Goal: Task Accomplishment & Management: Complete application form

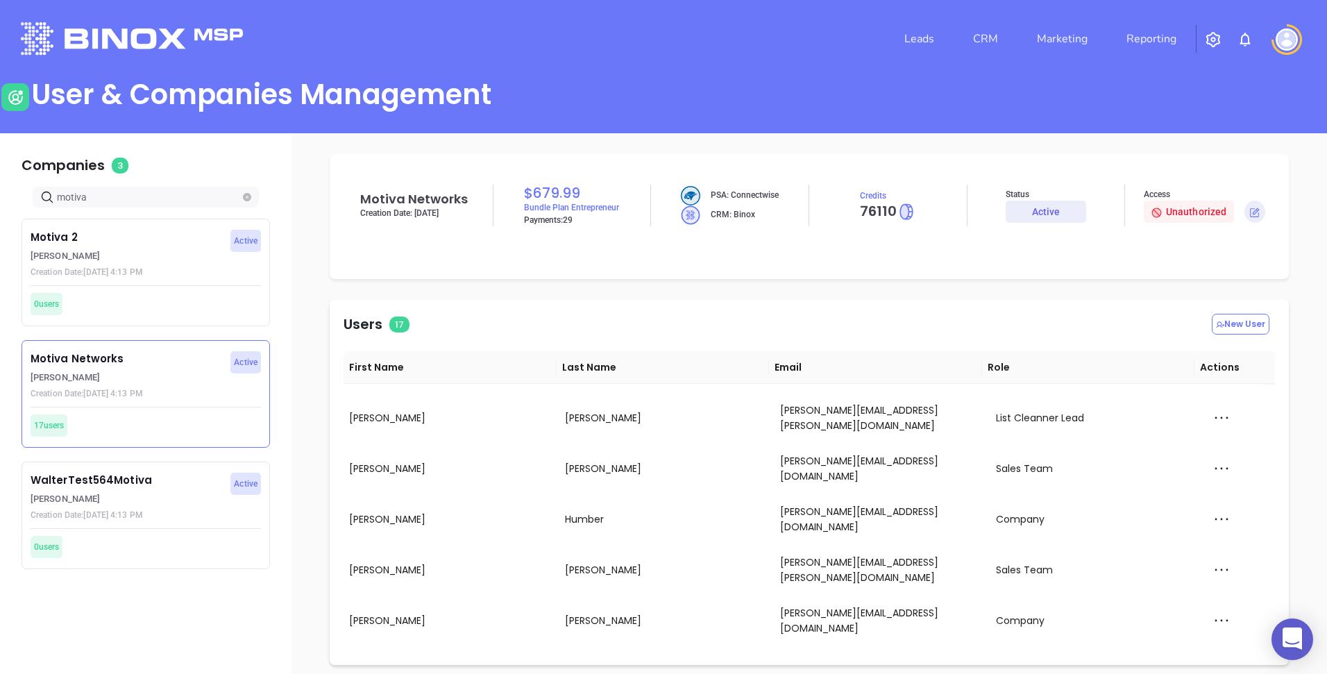
scroll to position [287, 0]
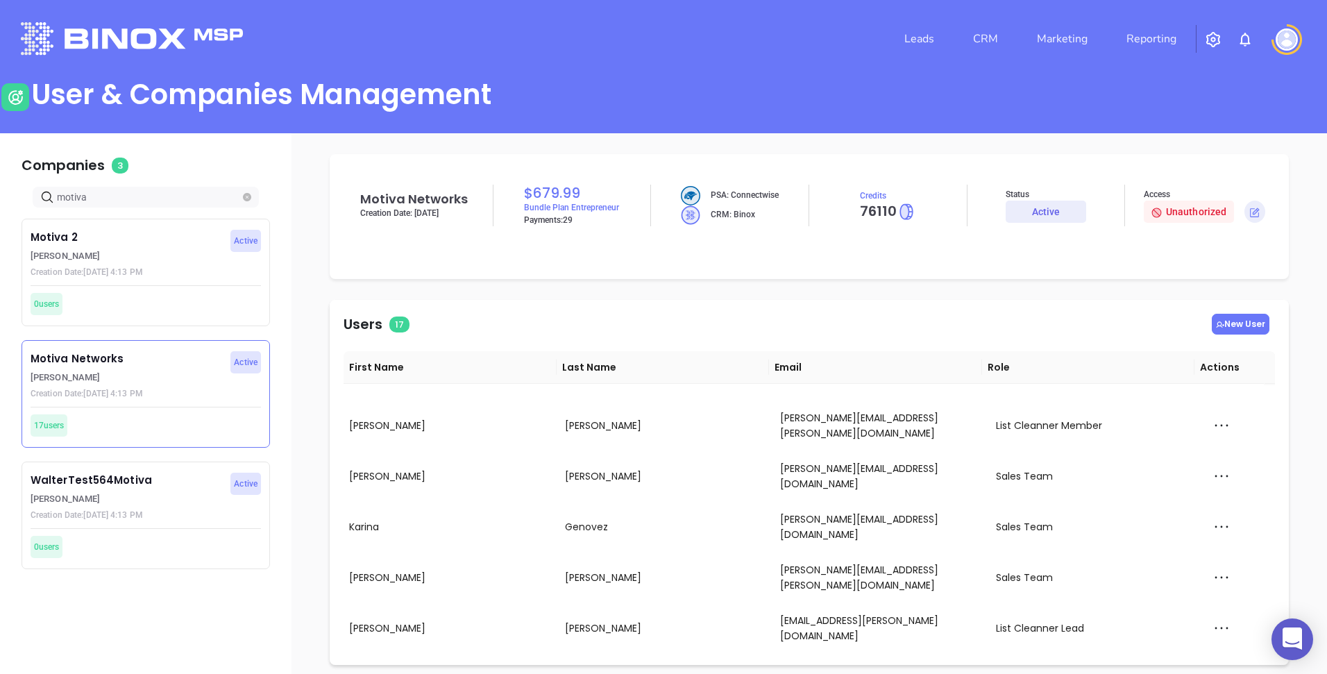
click at [1239, 324] on button "New User" at bounding box center [1241, 324] width 58 height 21
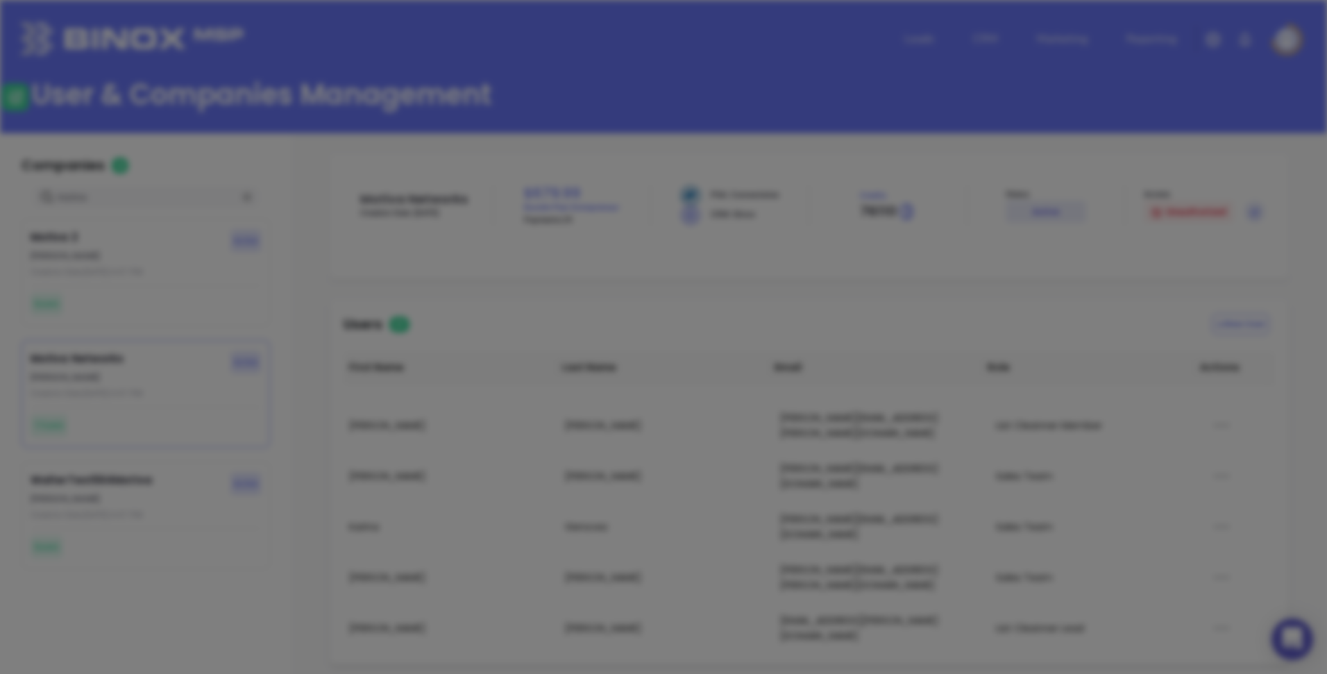
type input "Company"
type input "Active"
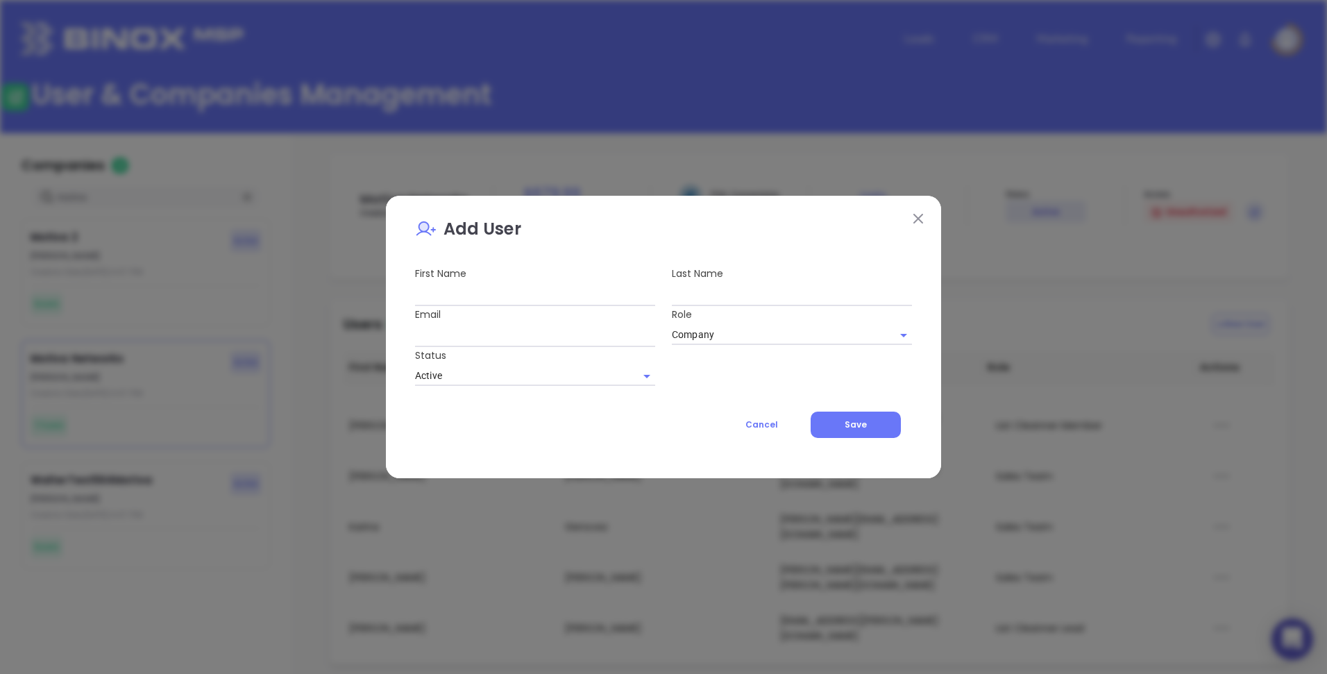
click at [591, 300] on input "text" at bounding box center [535, 295] width 240 height 22
type input "Andrea"
type input "Cruz"
type input "[PERSON_NAME][EMAIL_ADDRESS][PERSON_NAME][DOMAIN_NAME]"
click at [697, 403] on div "Cancel Save" at bounding box center [663, 417] width 497 height 63
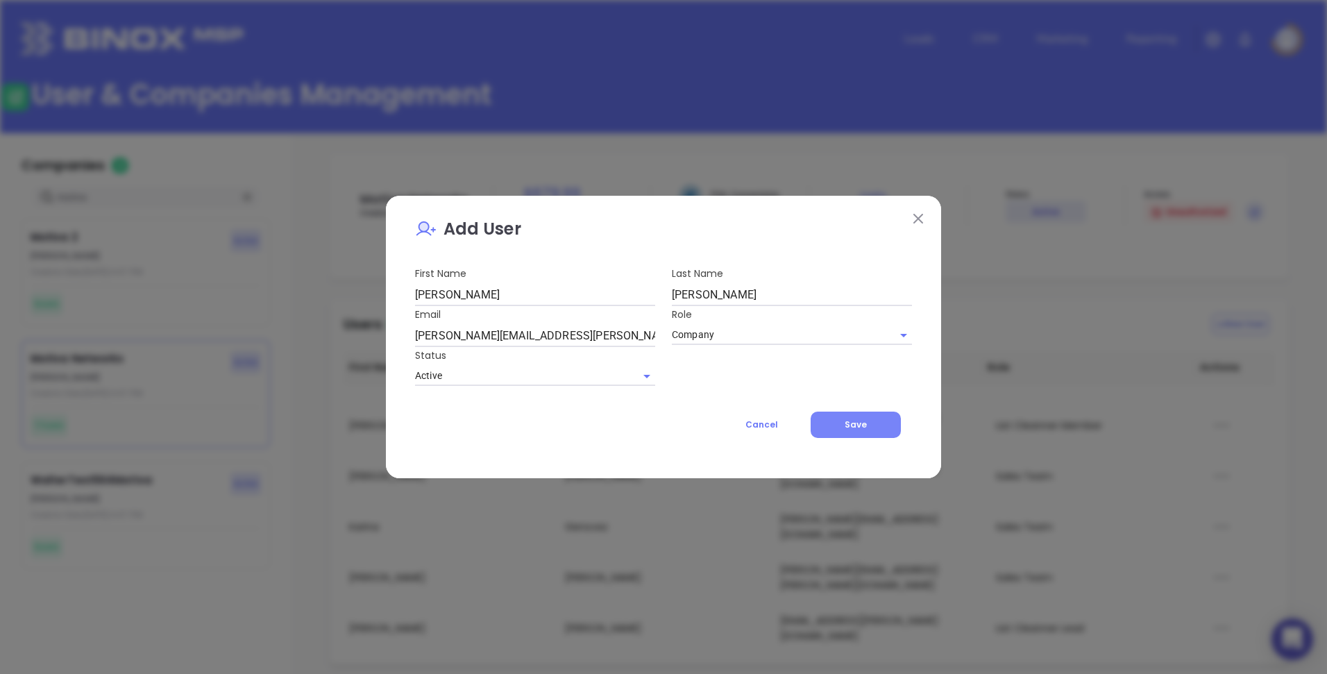
click at [834, 421] on button "Save" at bounding box center [856, 425] width 90 height 26
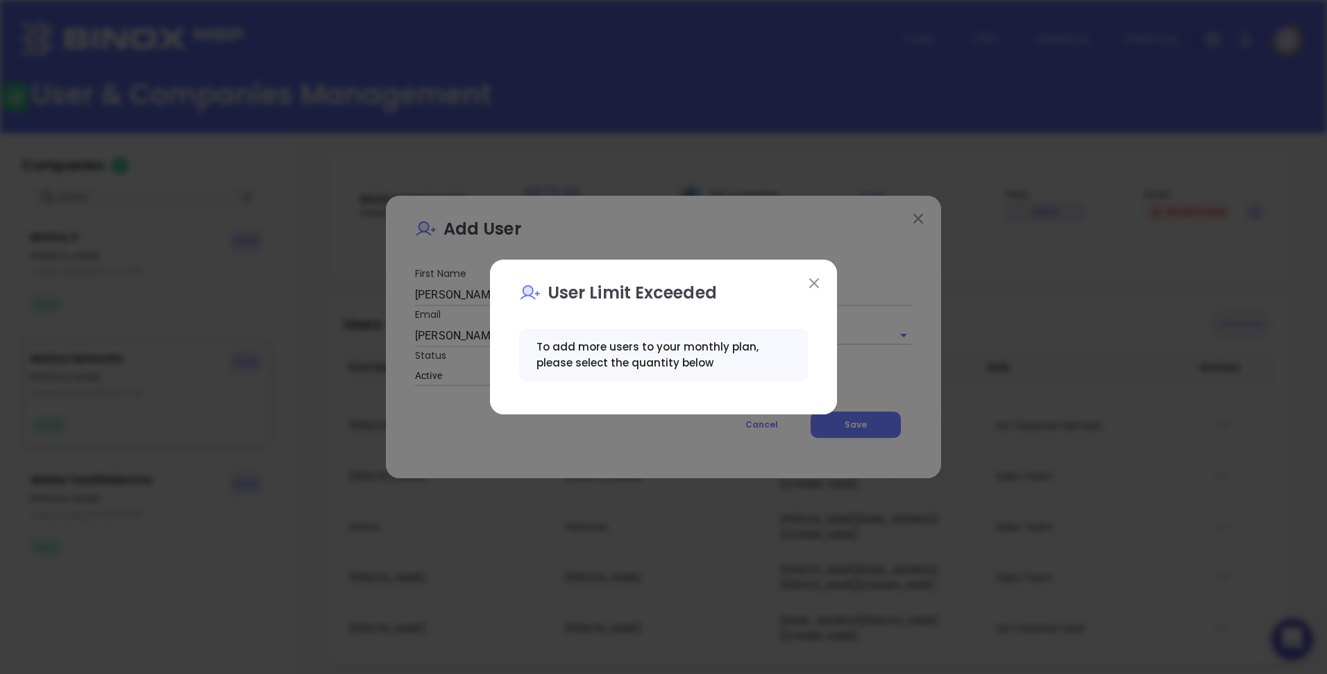
click at [810, 281] on img at bounding box center [814, 283] width 10 height 10
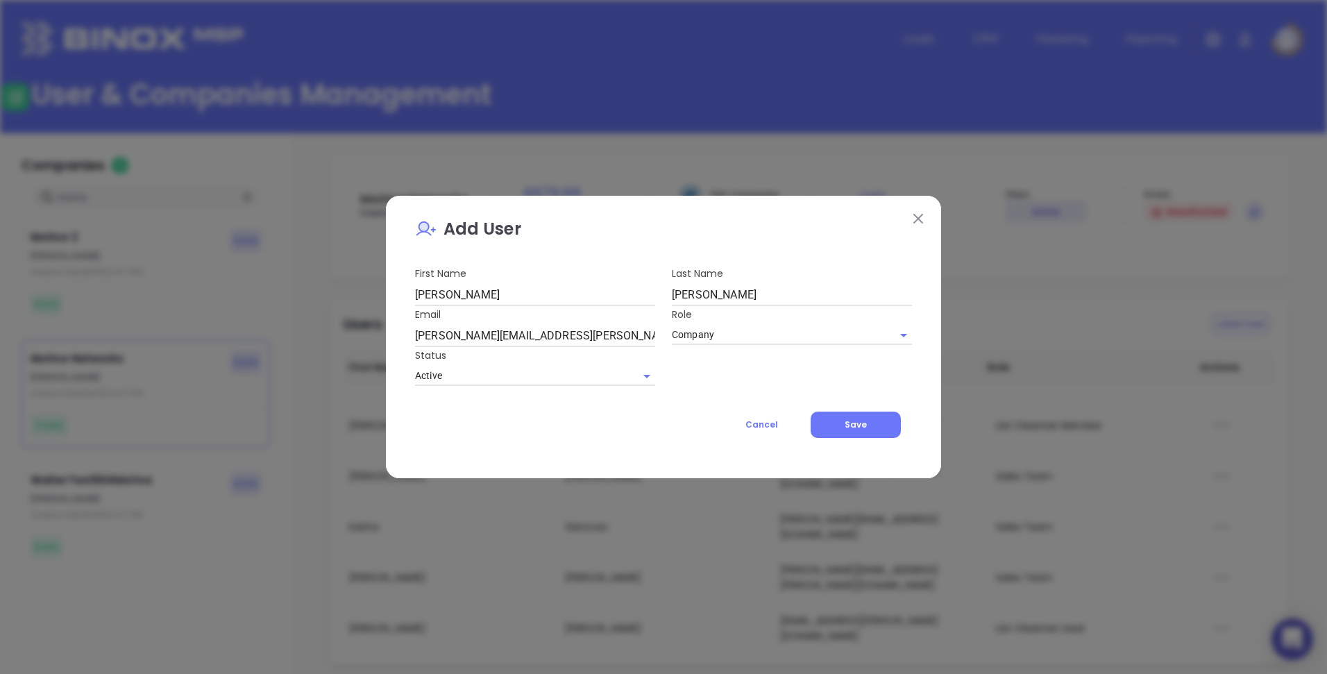
click at [917, 218] on img at bounding box center [918, 219] width 10 height 10
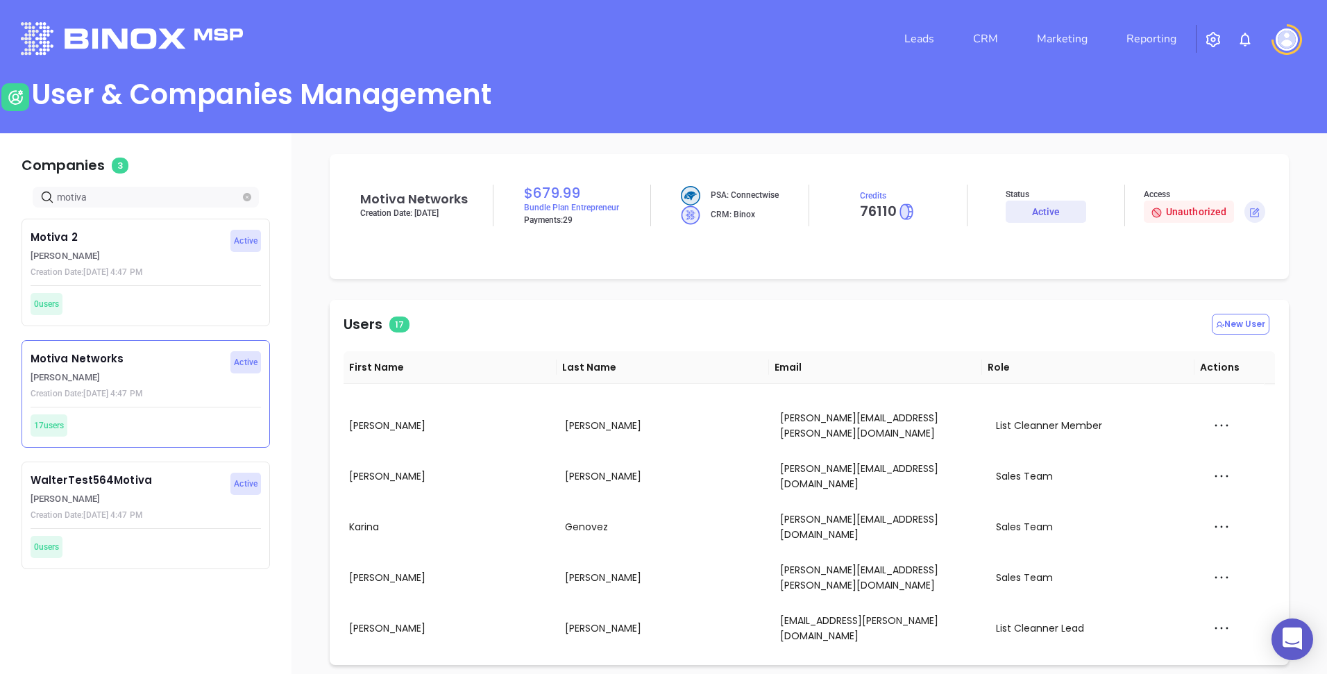
scroll to position [3, 0]
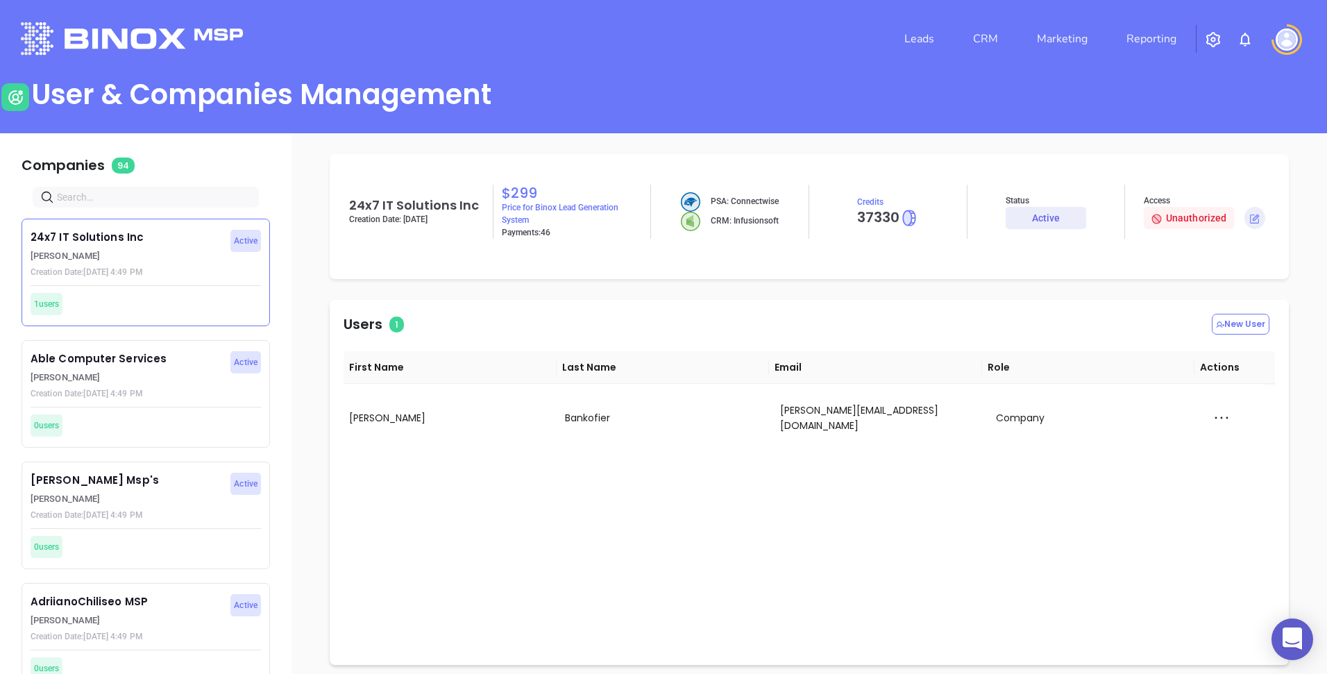
click at [126, 194] on input "text" at bounding box center [148, 196] width 183 height 15
type input "motiva"
click at [85, 381] on p "Walter Contreras" at bounding box center [127, 378] width 192 height 14
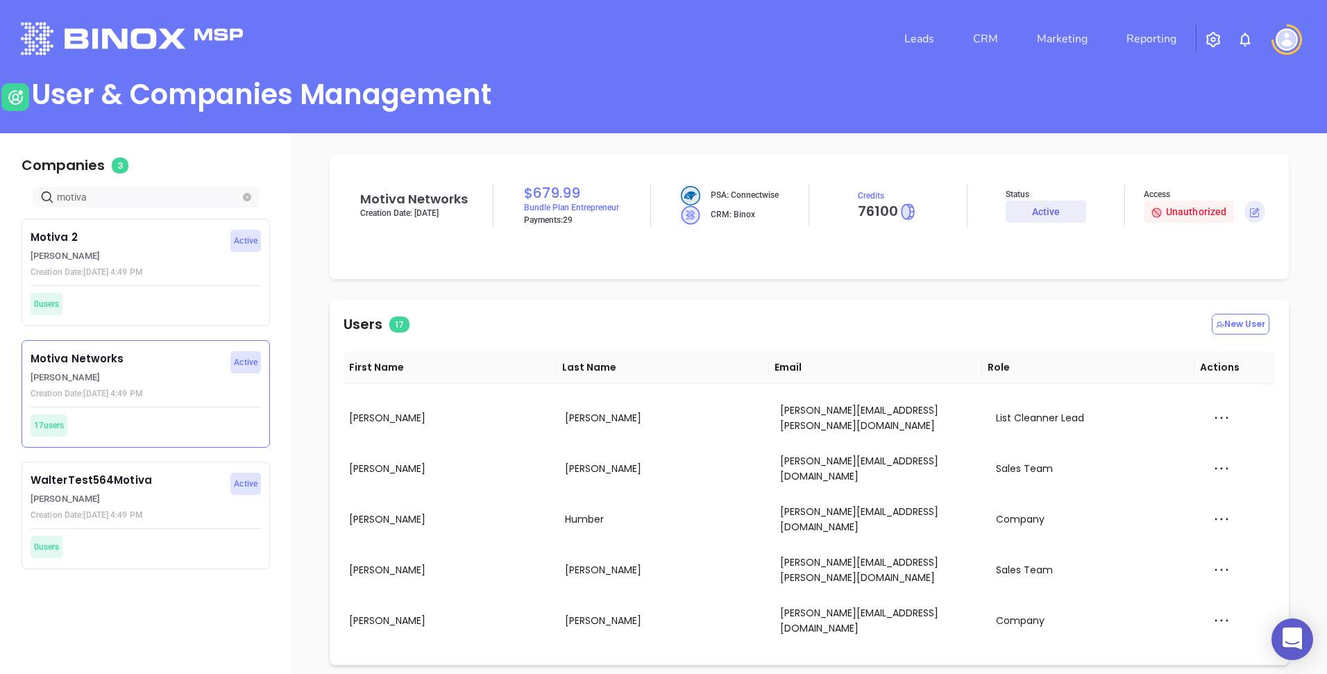
scroll to position [3, 0]
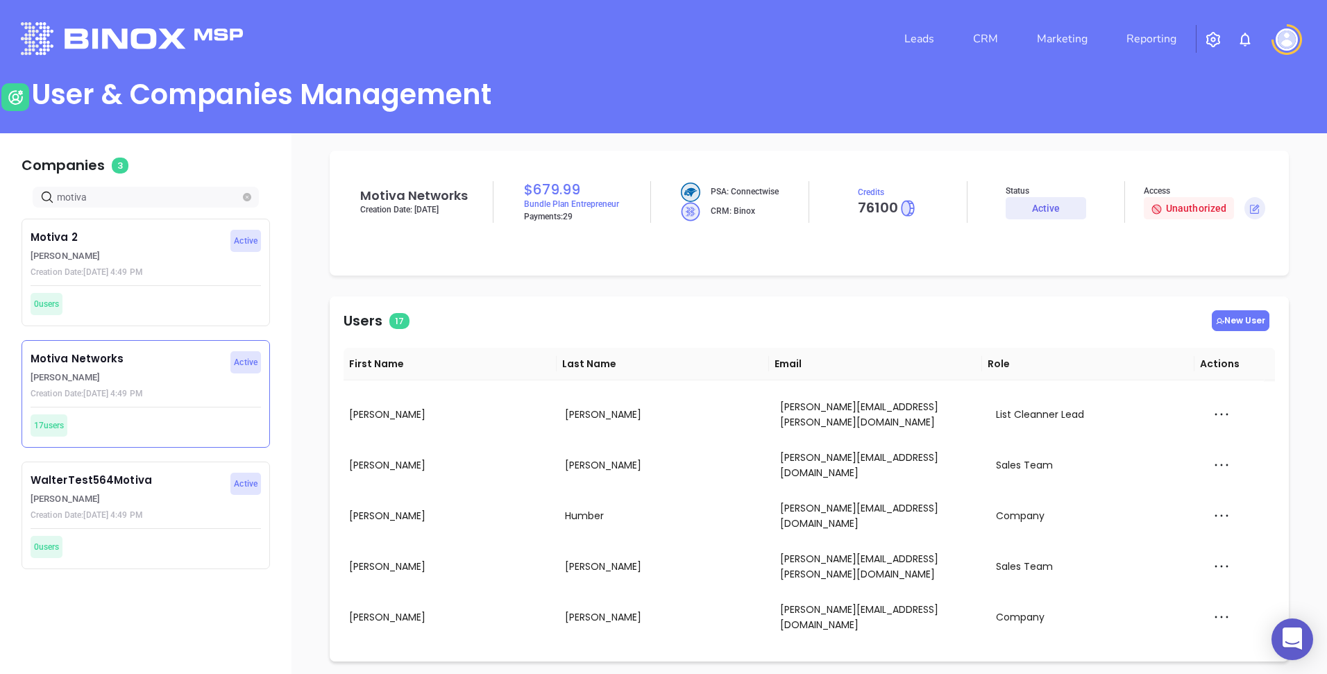
click at [1223, 311] on button "New User" at bounding box center [1241, 320] width 58 height 21
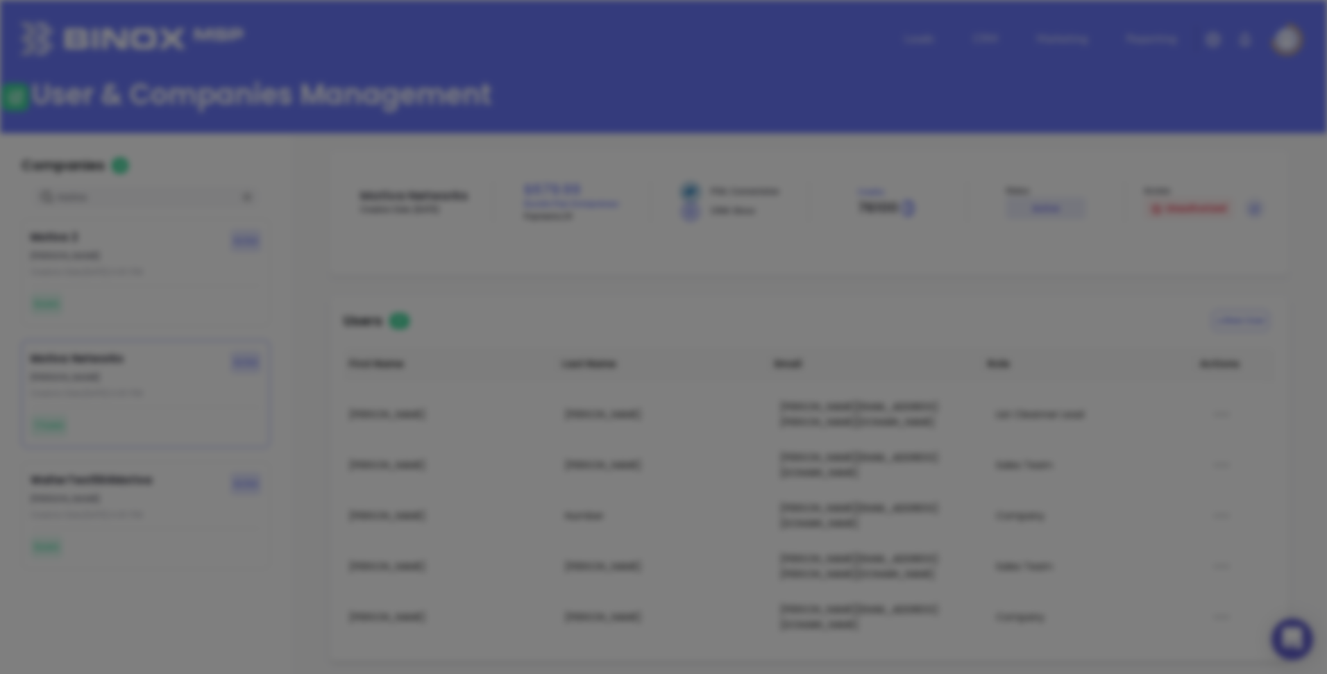
type input "Company"
type input "Active"
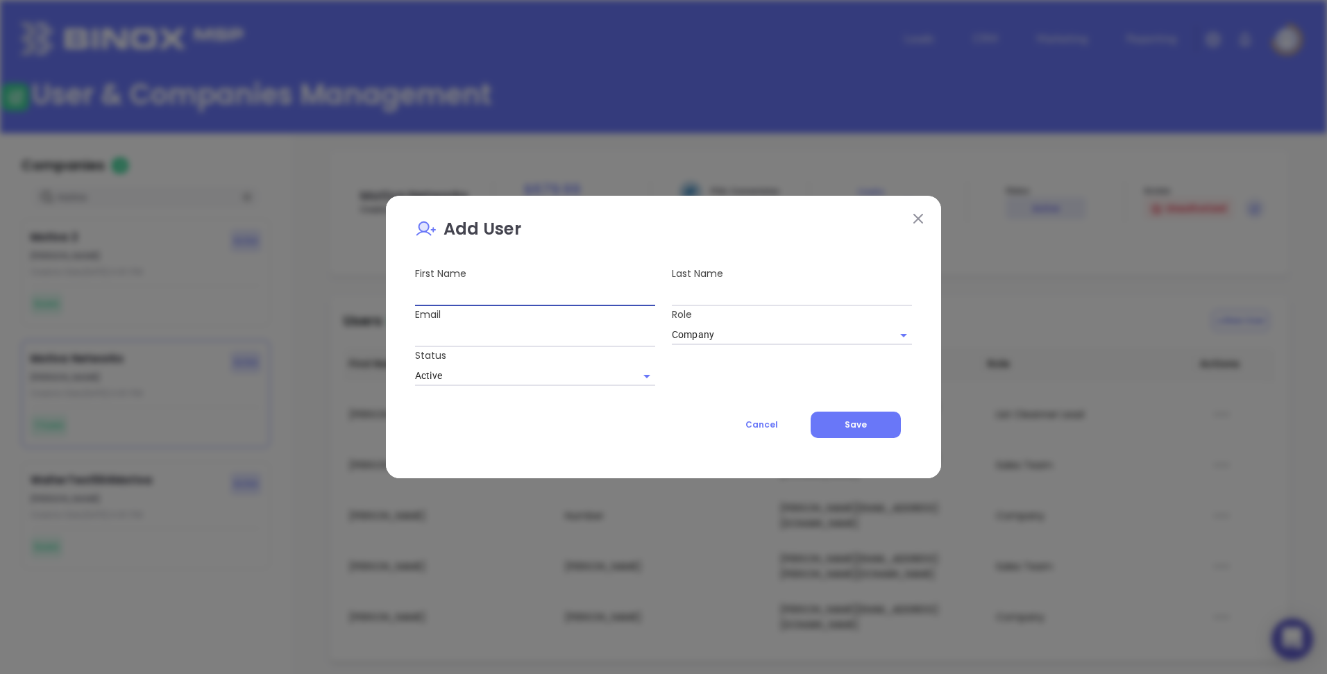
click at [528, 300] on input "text" at bounding box center [535, 295] width 240 height 22
type input "Andrea"
type input "Cruz"
type input "[PERSON_NAME][EMAIL_ADDRESS][PERSON_NAME][DOMAIN_NAME]"
click at [773, 373] on div "First Name Andrea Last Name Cruz Email andrea.cruz@motiva.net Role Company Stat…" at bounding box center [664, 325] width 514 height 121
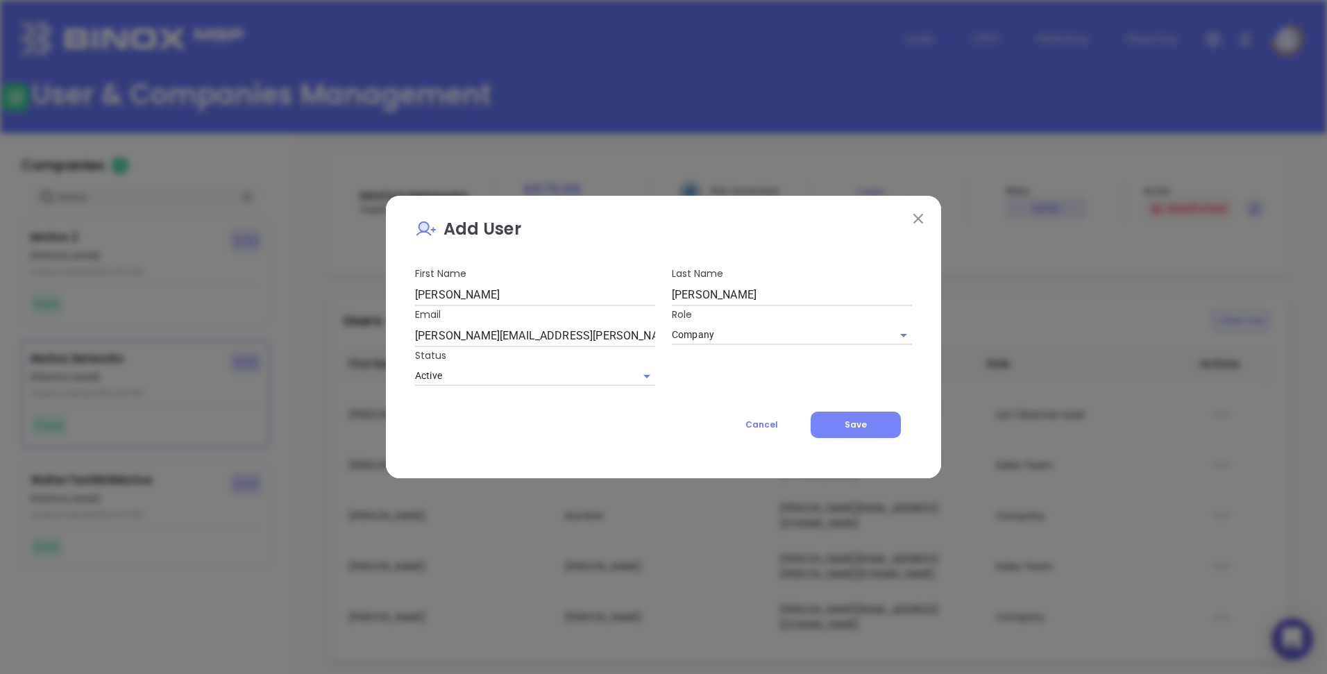
click at [846, 415] on button "Save" at bounding box center [856, 425] width 90 height 26
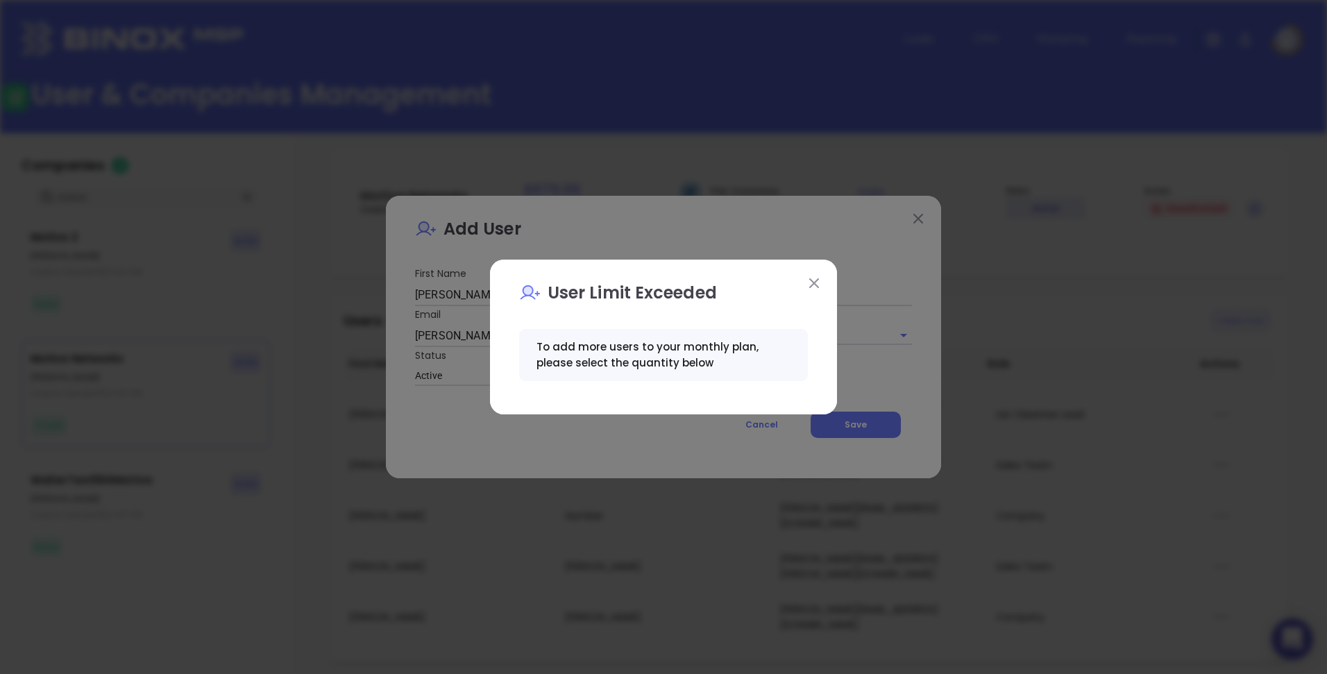
click at [813, 278] on img at bounding box center [814, 283] width 10 height 10
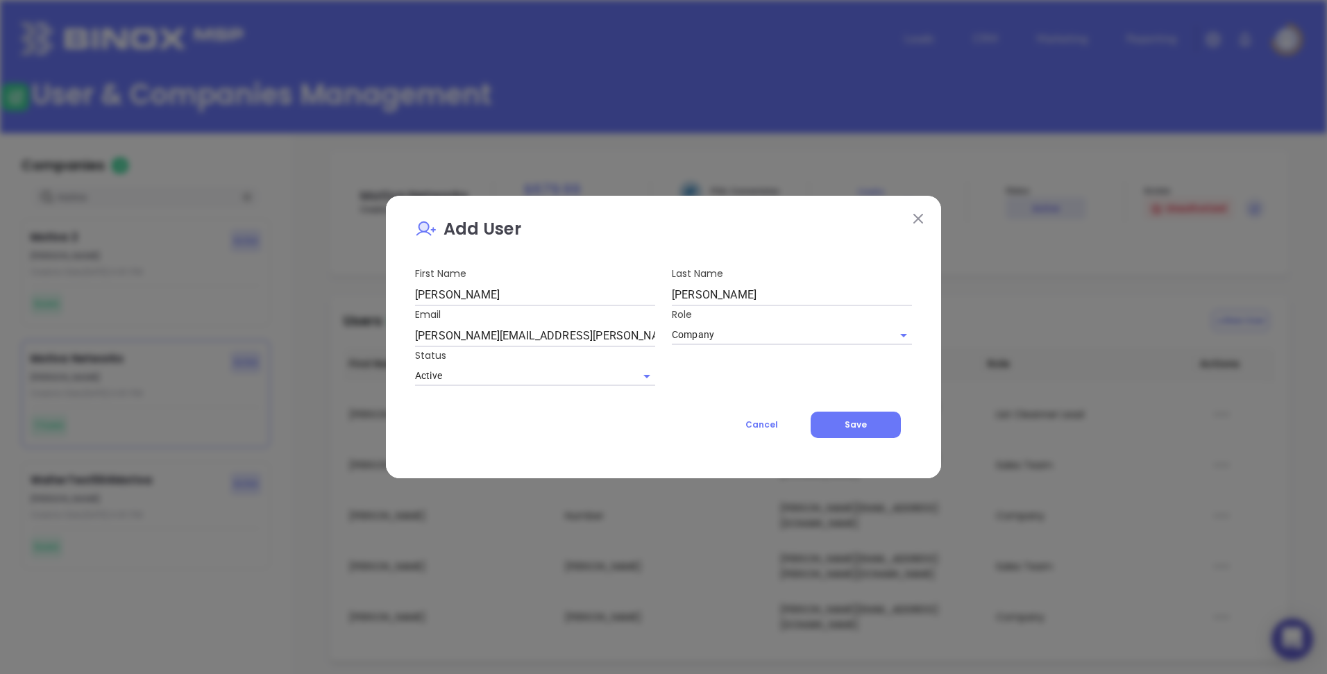
click at [922, 213] on button at bounding box center [918, 219] width 18 height 18
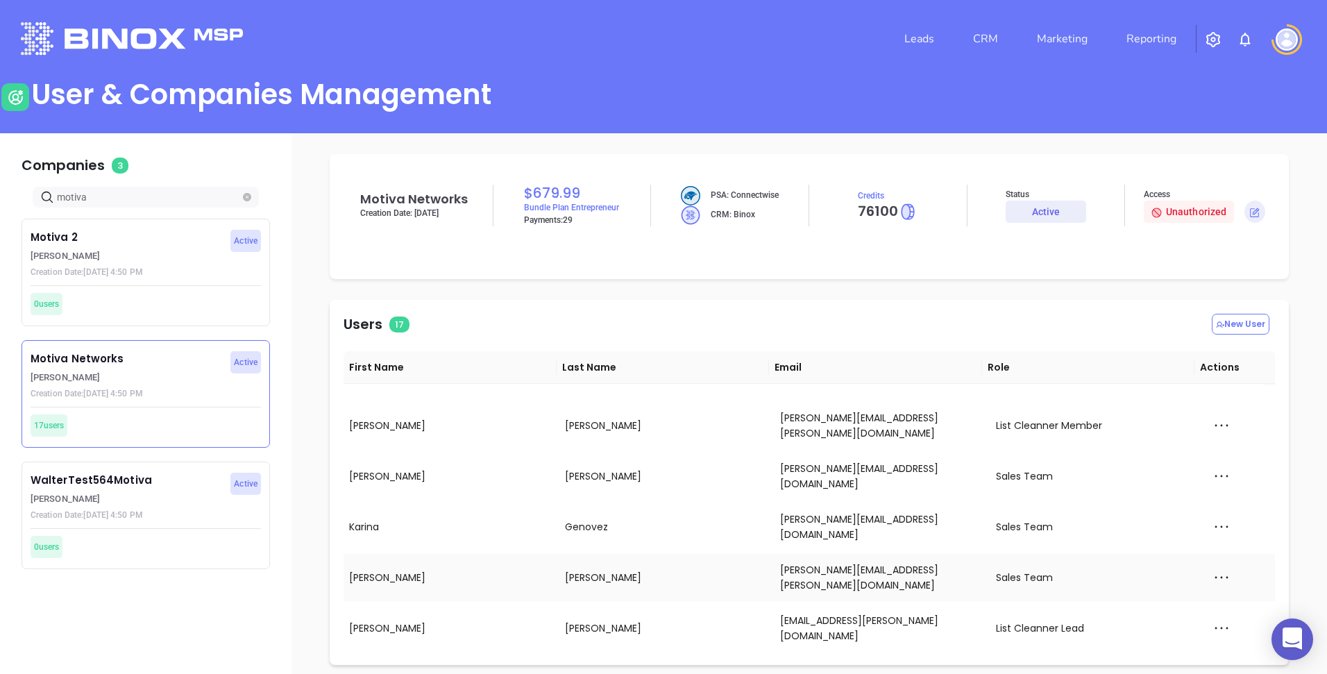
scroll to position [0, 0]
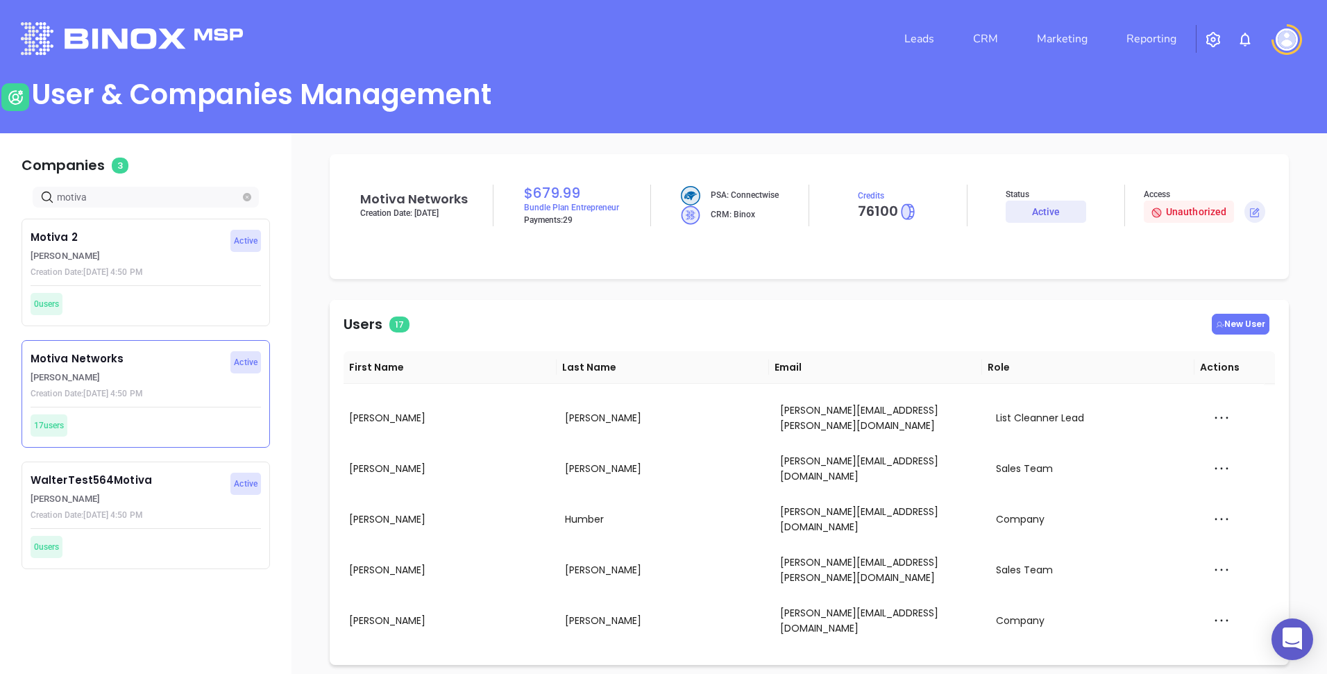
click at [1217, 321] on icon at bounding box center [1221, 324] width 8 height 6
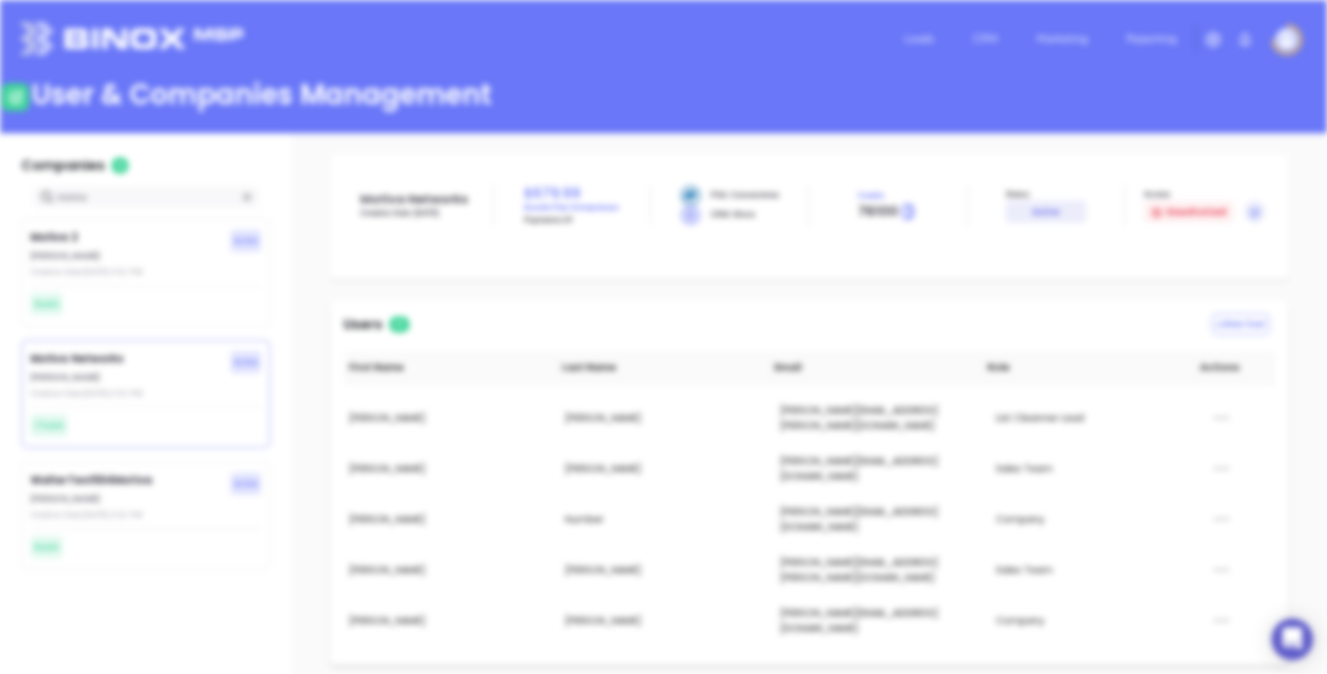
type input "Company"
type input "Active"
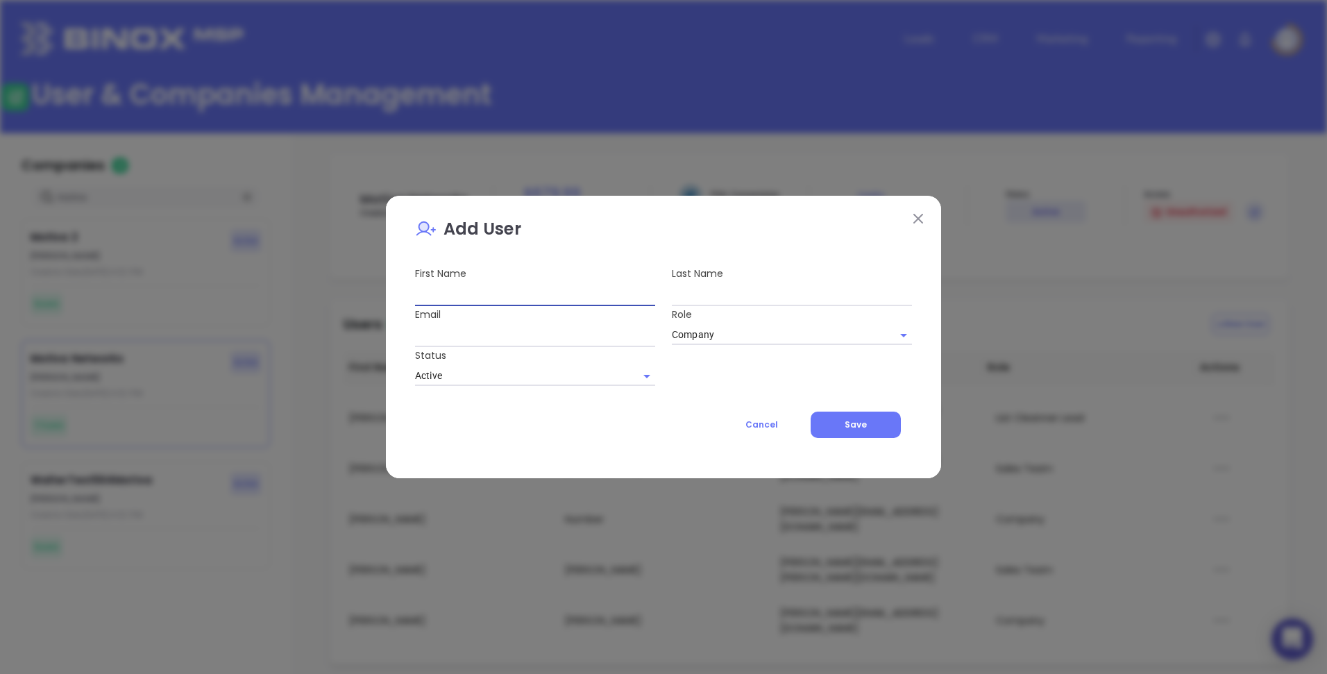
click at [530, 300] on input "text" at bounding box center [535, 295] width 240 height 22
type input "Andrea"
type input "Cruz"
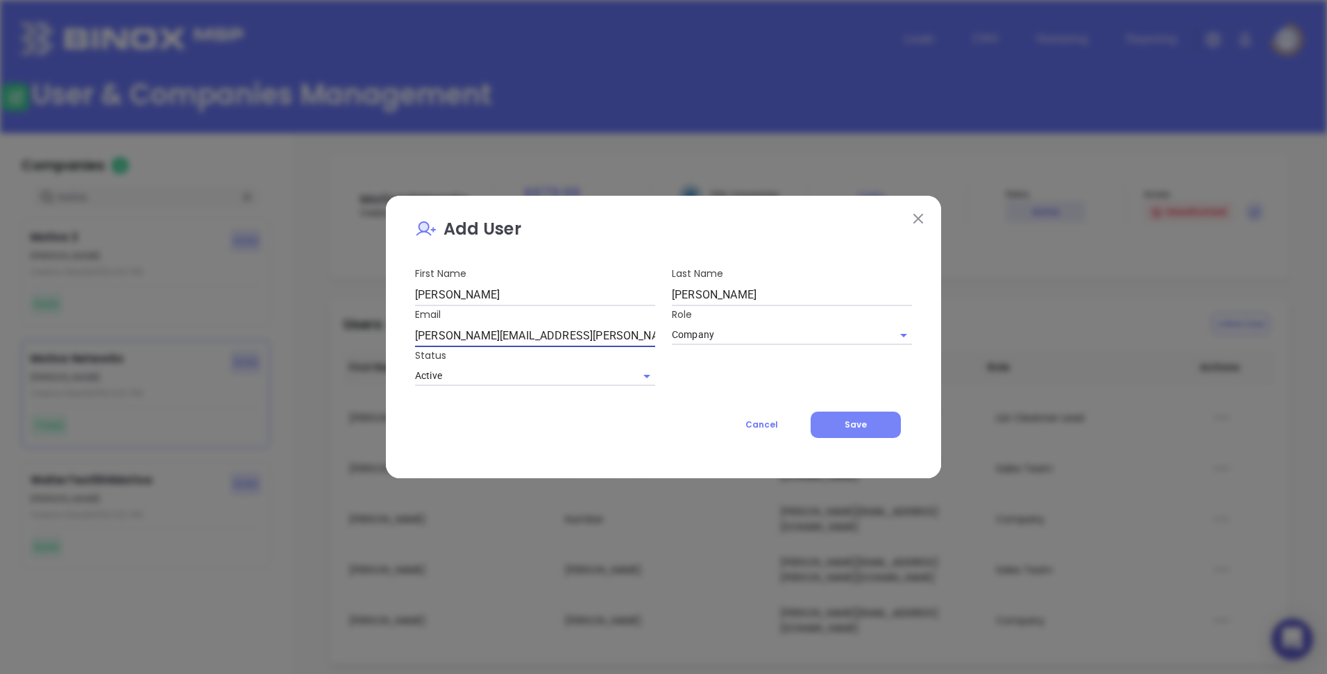
type input "[PERSON_NAME][EMAIL_ADDRESS][PERSON_NAME][DOMAIN_NAME]"
click at [863, 424] on span "Save" at bounding box center [856, 424] width 22 height 12
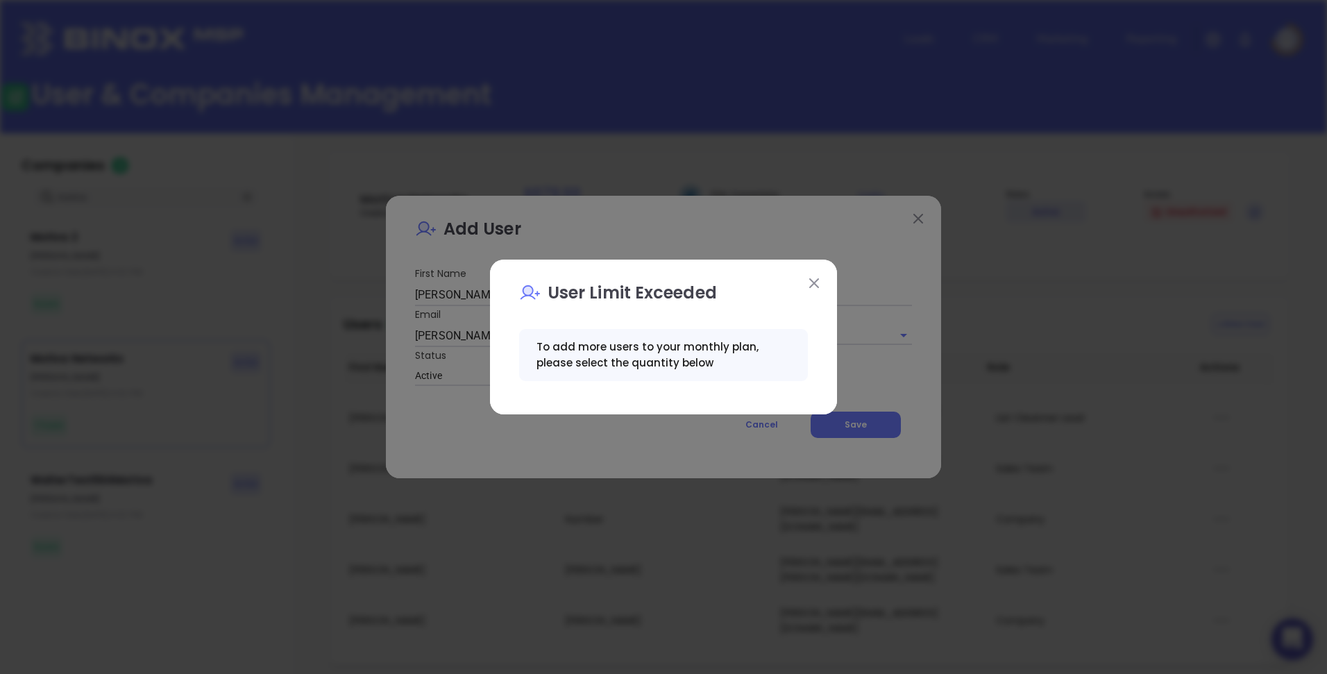
click at [811, 281] on img at bounding box center [814, 283] width 10 height 10
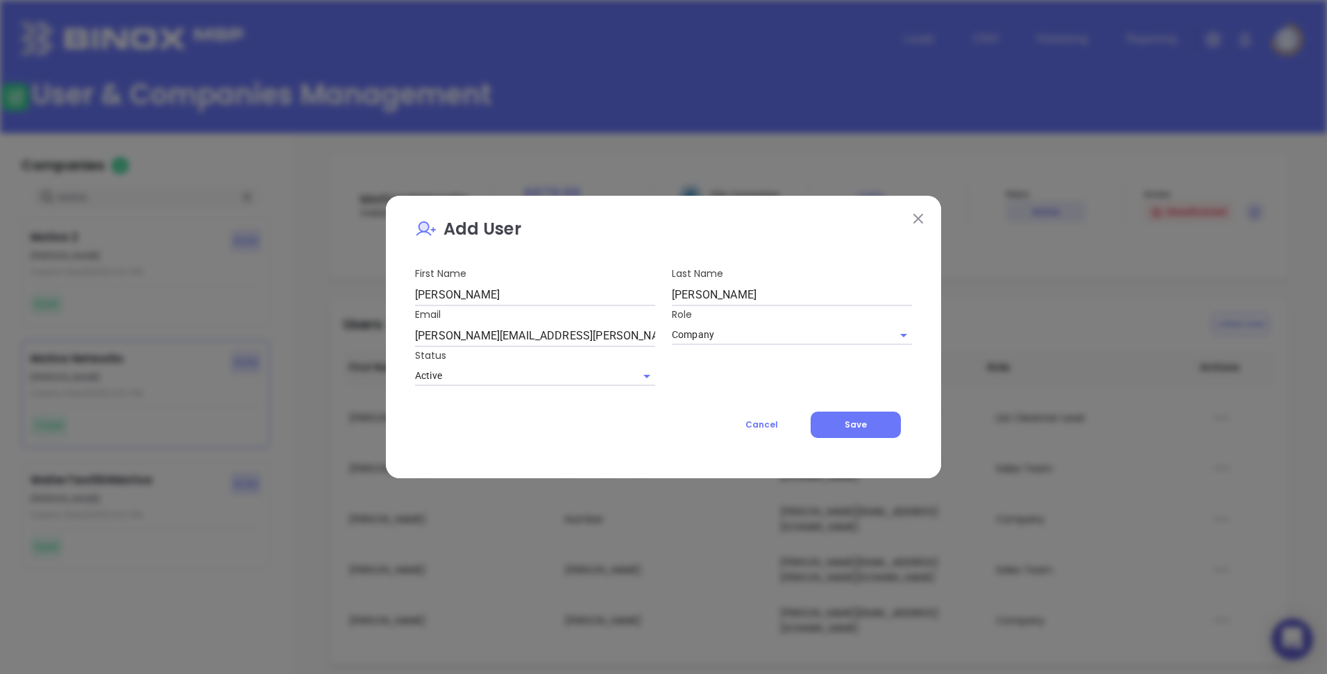
click at [916, 219] on img at bounding box center [918, 219] width 10 height 10
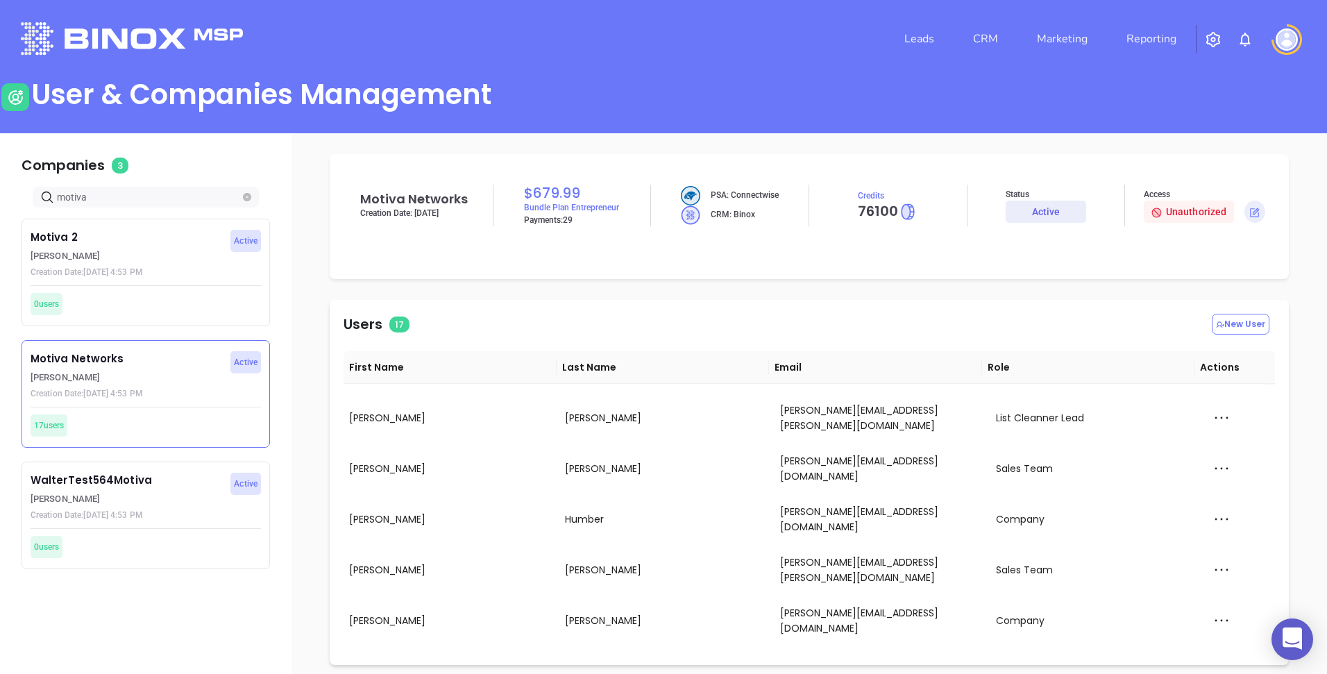
click at [1297, 37] on img at bounding box center [1287, 39] width 22 height 22
click at [1243, 134] on p "Logout" at bounding box center [1262, 130] width 94 height 15
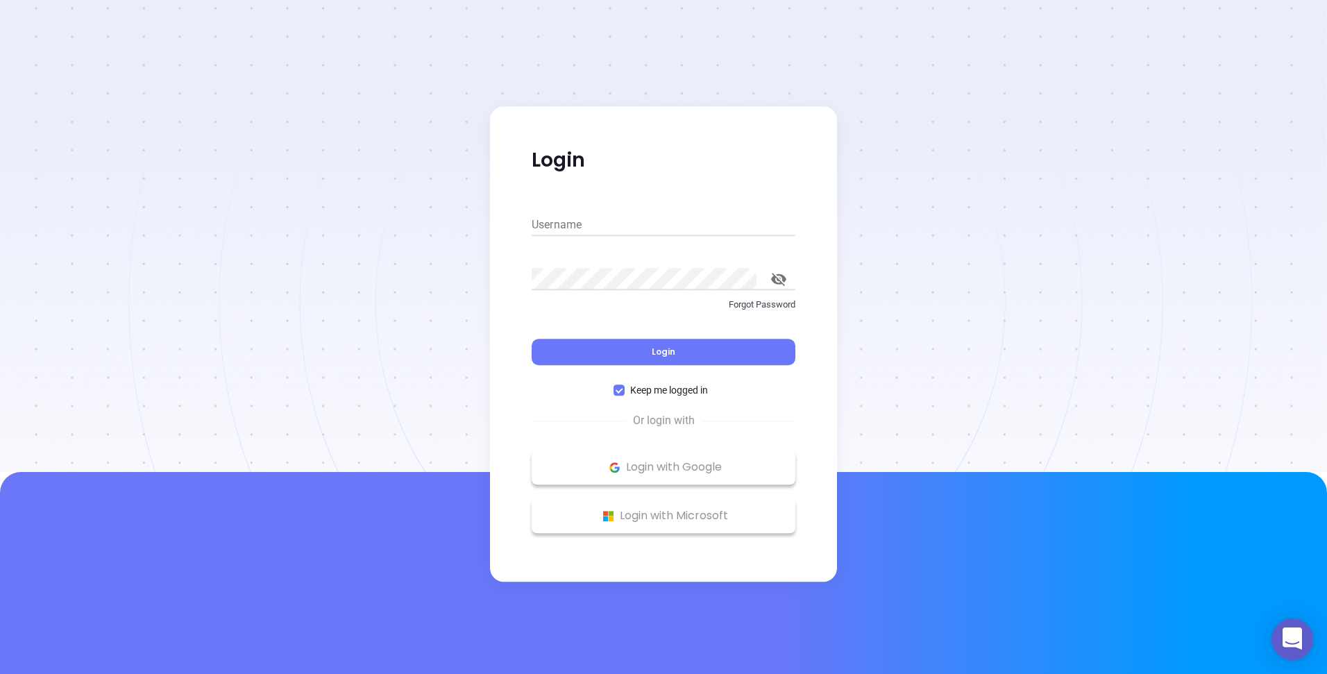
type input "[PERSON_NAME][EMAIL_ADDRESS][DOMAIN_NAME]"
click at [624, 347] on button "Login" at bounding box center [664, 352] width 264 height 26
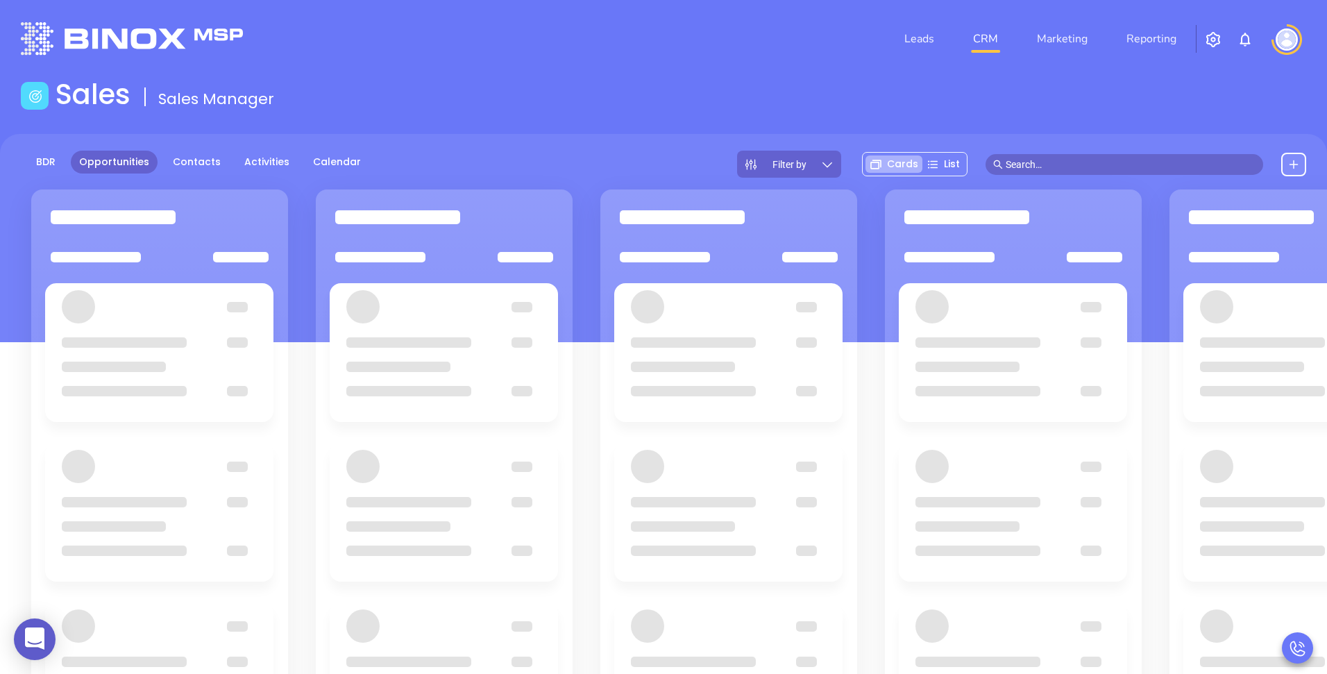
click at [1197, 78] on div "Sales Sales Manager" at bounding box center [663, 97] width 1302 height 39
click at [1212, 38] on img "button" at bounding box center [1213, 39] width 17 height 17
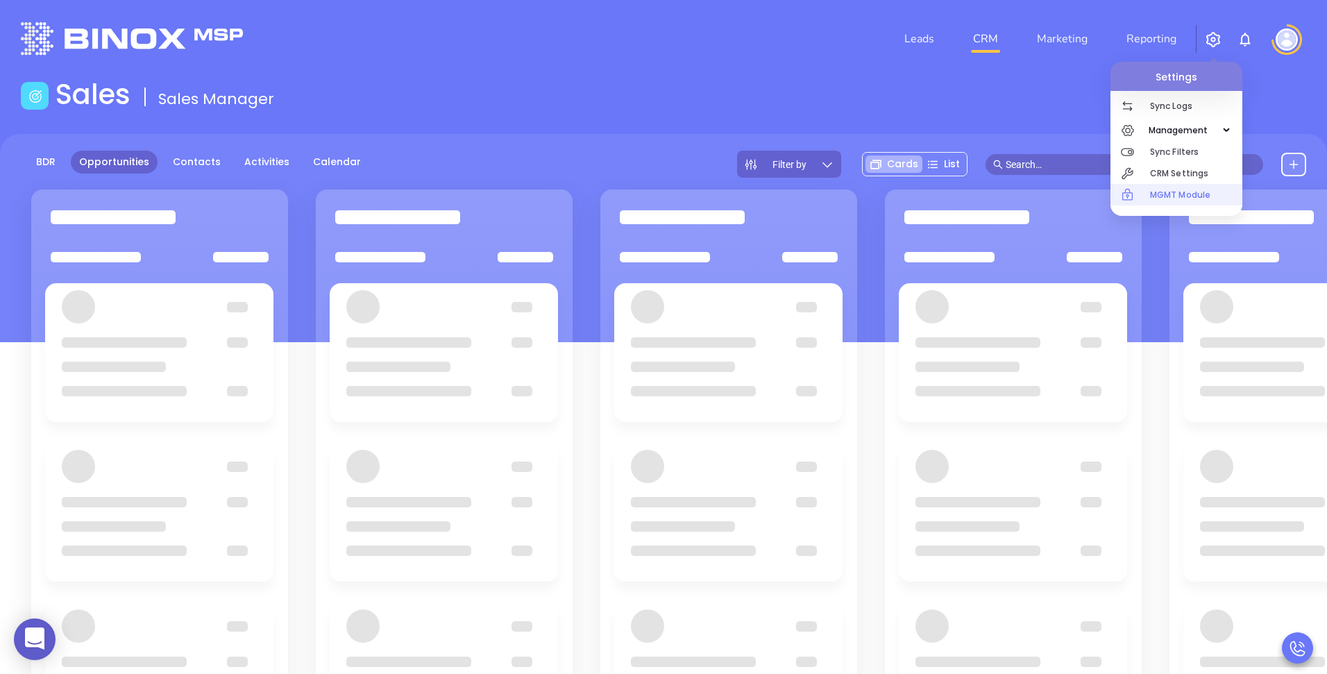
click at [1171, 200] on p "MGMT Module" at bounding box center [1196, 195] width 92 height 22
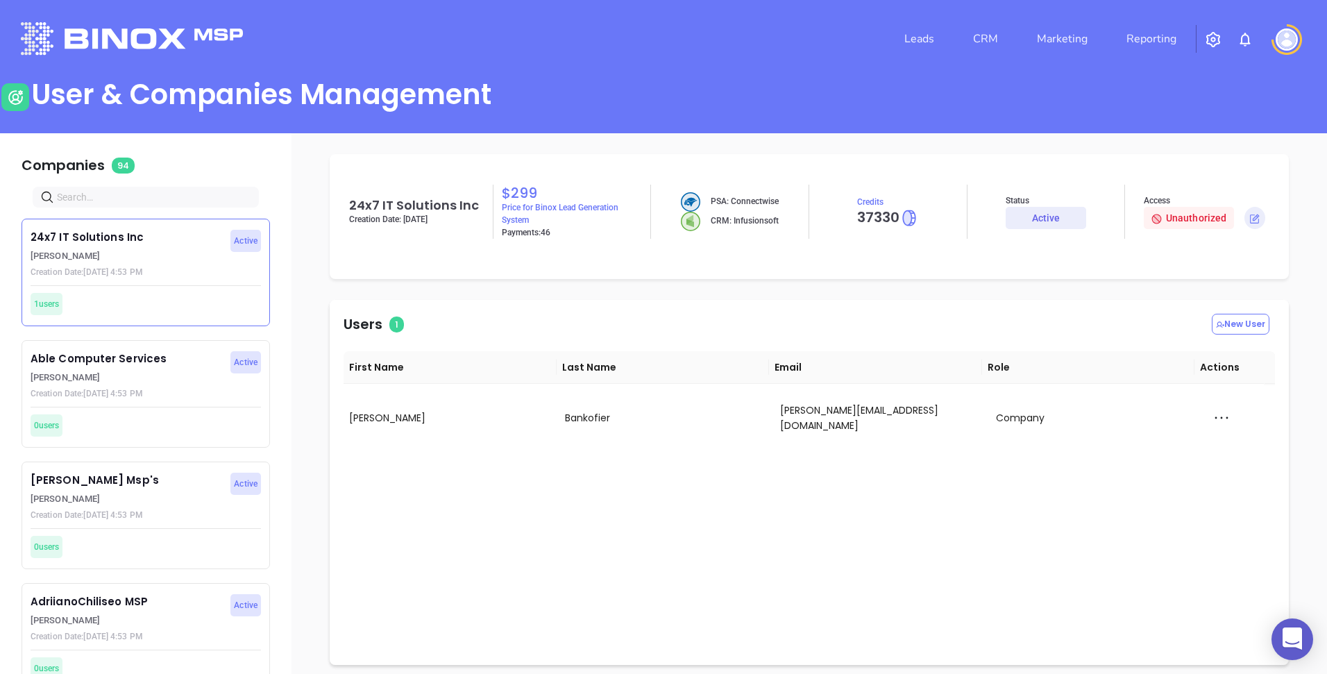
click at [121, 197] on input "text" at bounding box center [148, 196] width 183 height 15
type input "motiva"
click at [98, 388] on p "Creation Date: September 3, 2025 4:53 PM" at bounding box center [127, 393] width 192 height 12
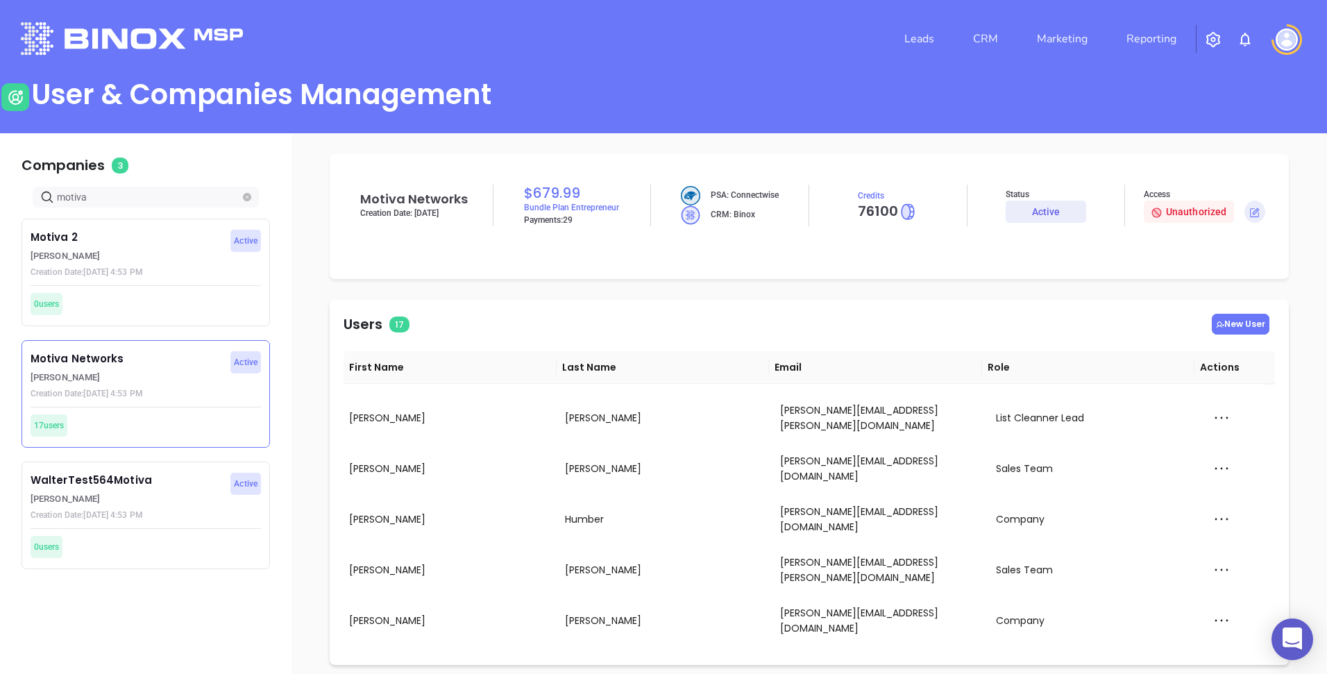
click at [1226, 321] on button "New User" at bounding box center [1241, 324] width 58 height 21
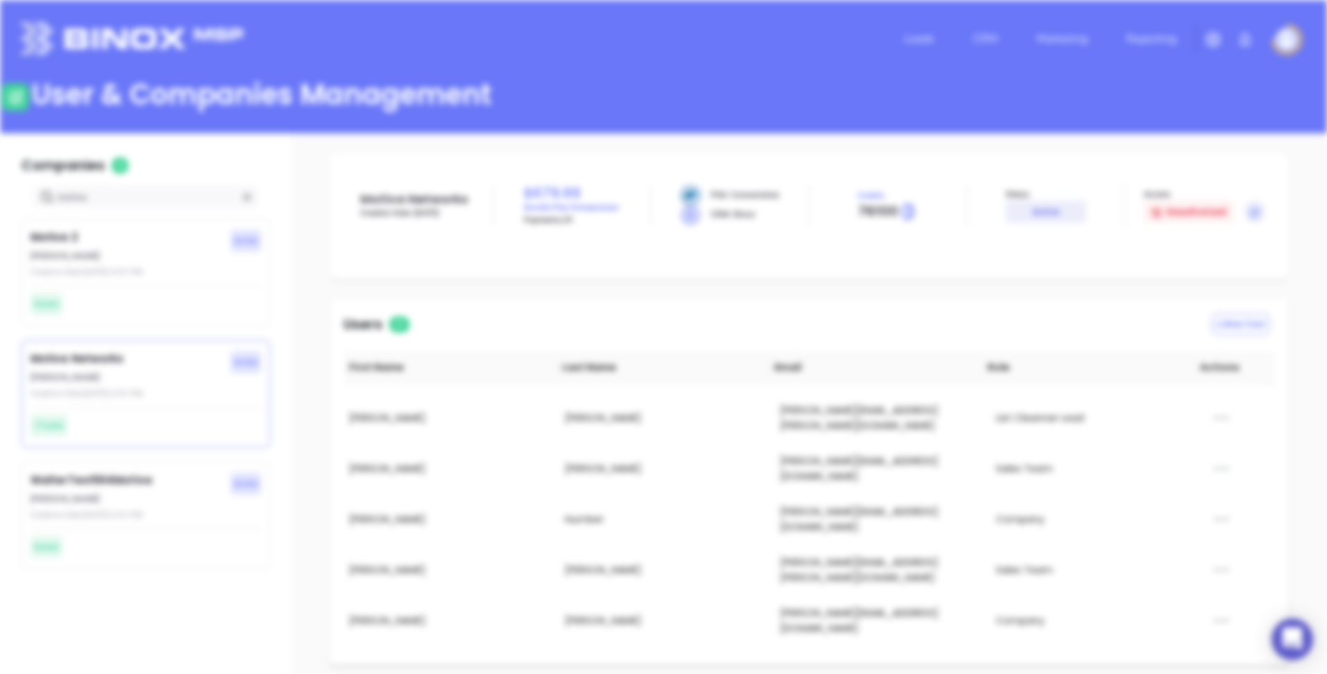
type input "Company"
type input "Active"
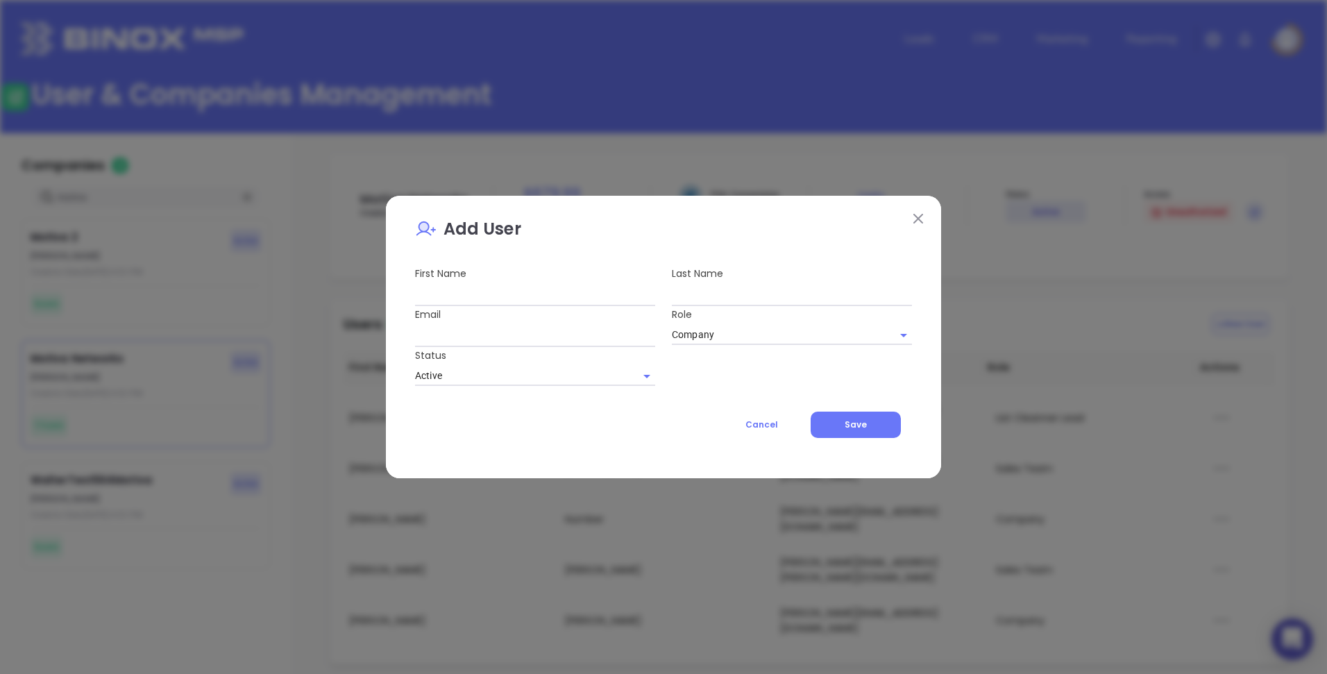
click at [566, 294] on input "text" at bounding box center [535, 295] width 240 height 22
type input "Andrea"
type input "Cruz"
type input "[PERSON_NAME][EMAIL_ADDRESS][PERSON_NAME][DOMAIN_NAME]"
click at [802, 332] on input "Company" at bounding box center [781, 335] width 219 height 20
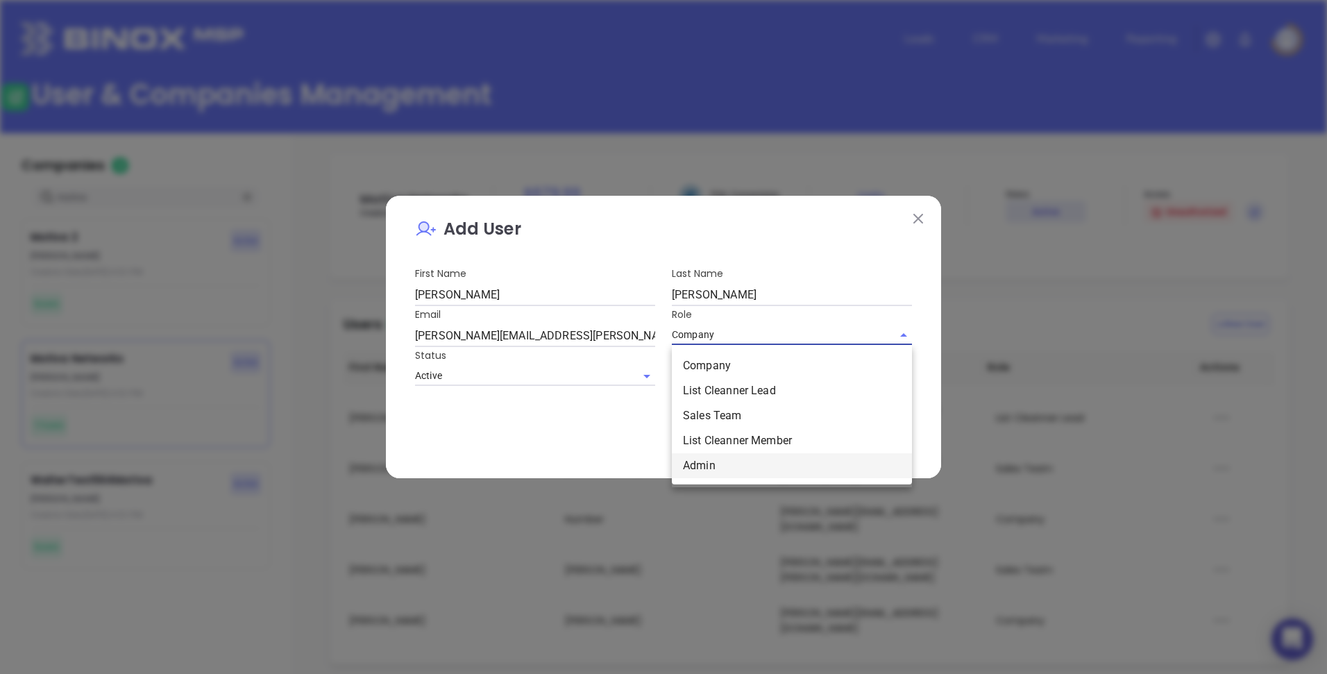
click at [732, 458] on li "Admin" at bounding box center [792, 465] width 240 height 25
type input "Admin"
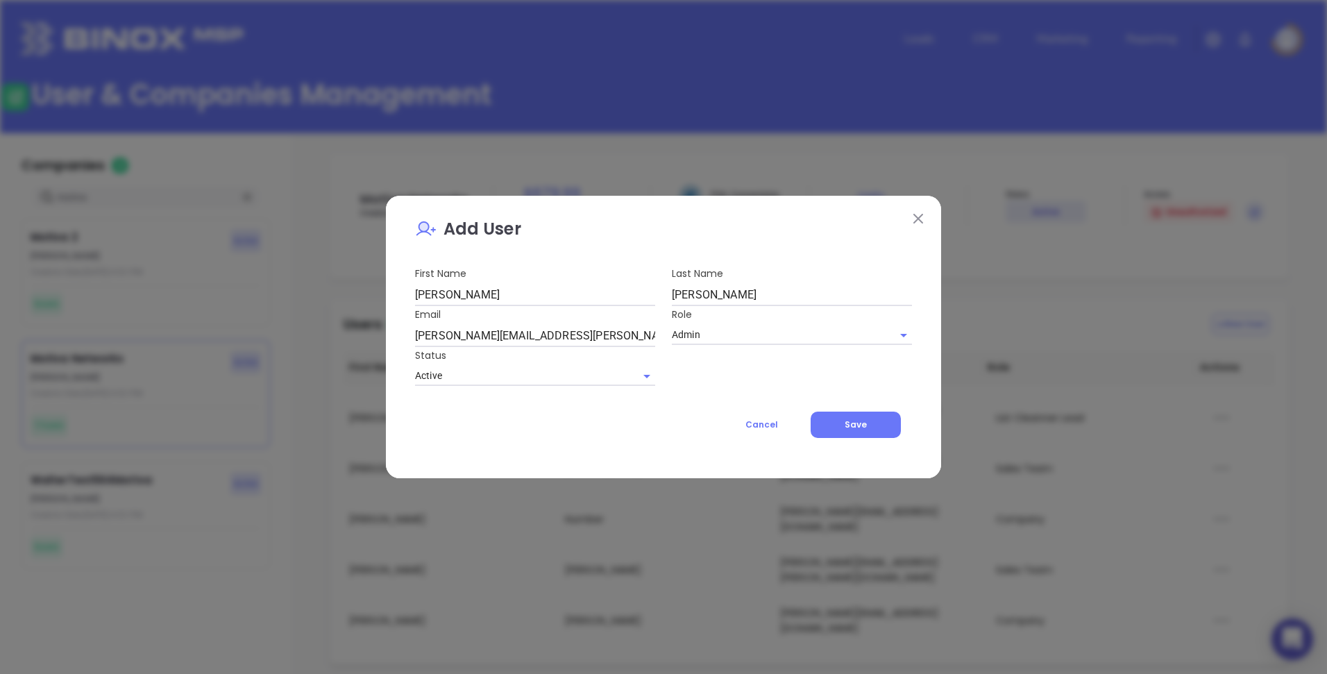
click at [663, 384] on div "Status Active" at bounding box center [535, 367] width 257 height 40
click at [872, 427] on button "Save" at bounding box center [856, 425] width 90 height 26
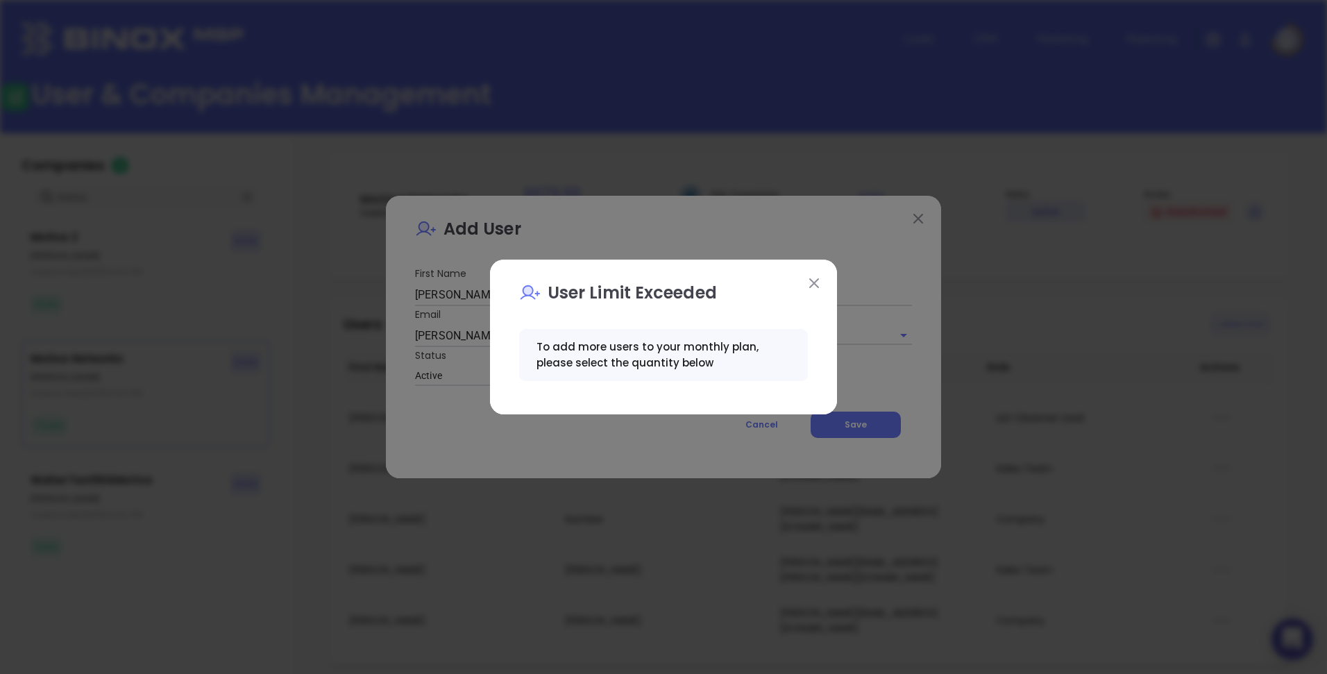
click at [816, 282] on img at bounding box center [814, 283] width 10 height 10
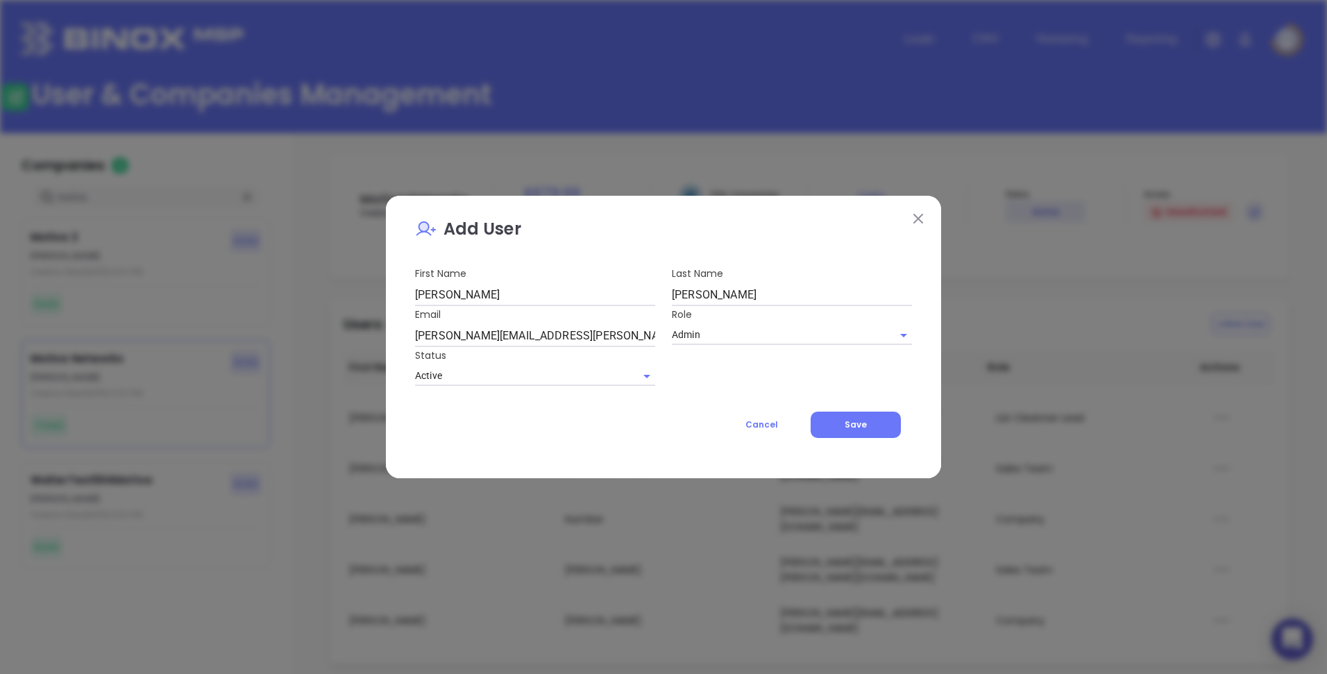
click at [920, 214] on img at bounding box center [918, 219] width 10 height 10
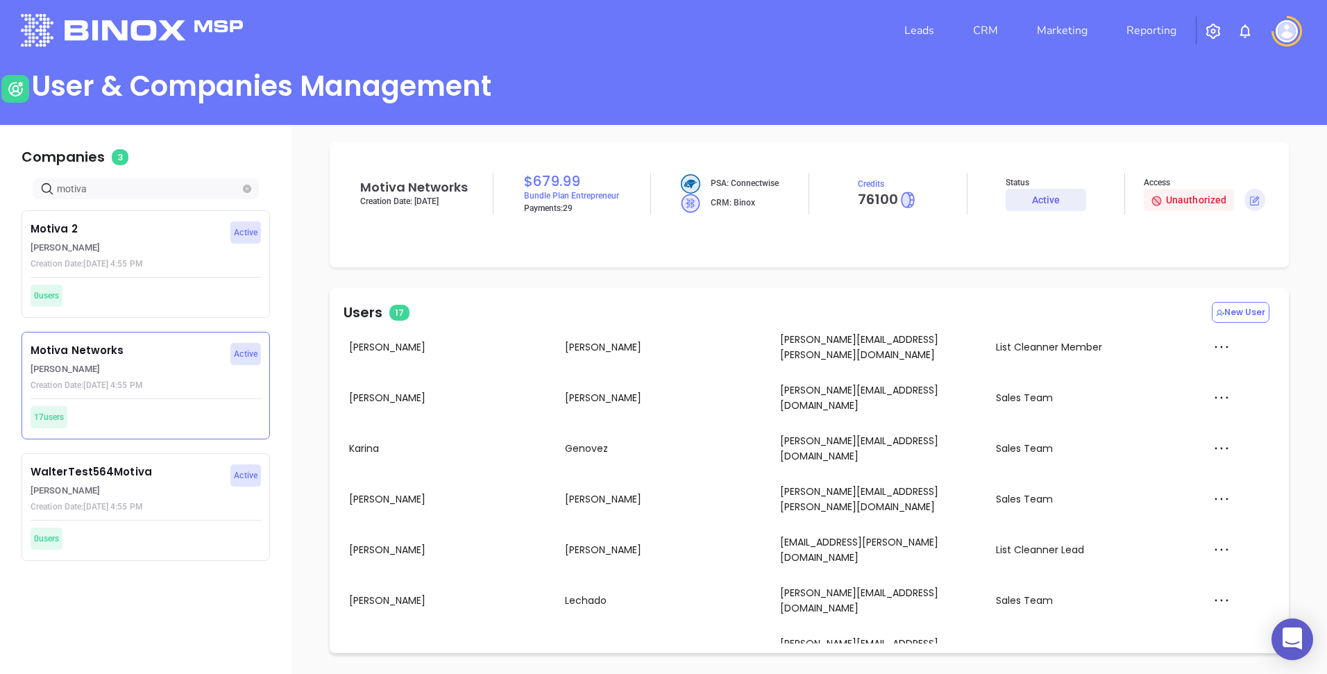
scroll to position [149, 0]
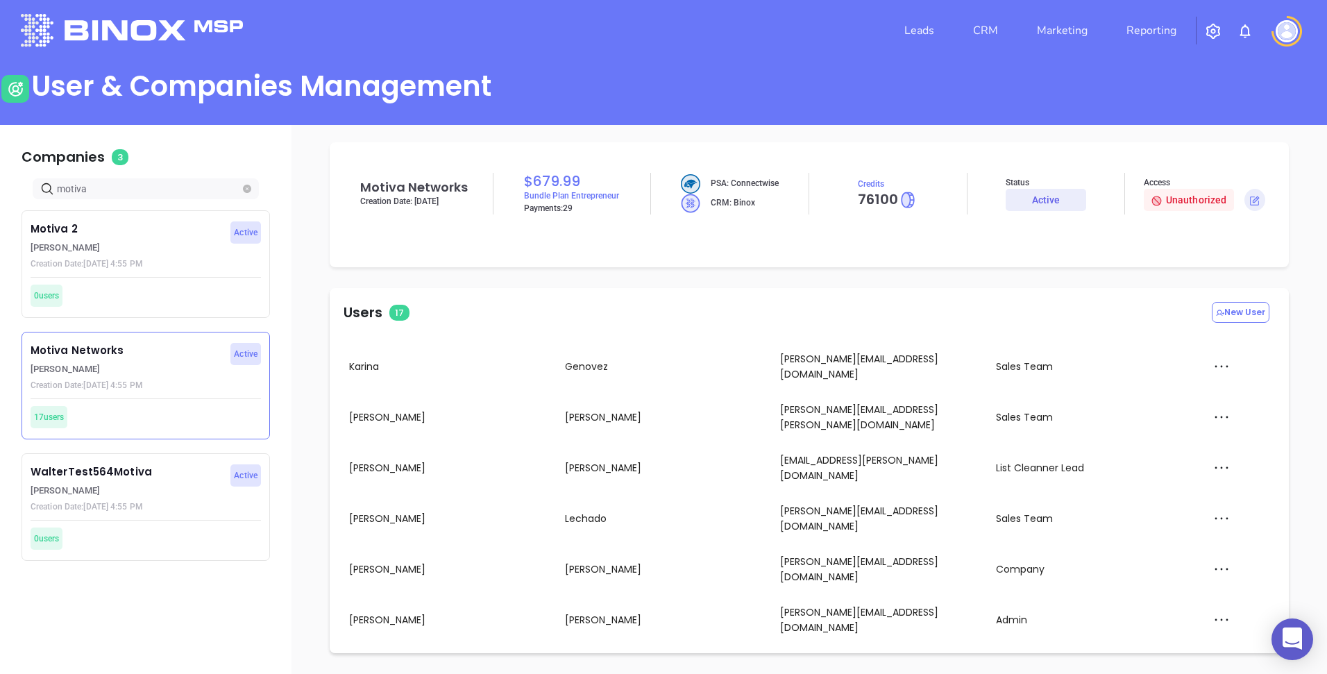
click at [1234, 506] on div "Impersonate" at bounding box center [1251, 504] width 92 height 15
click at [1278, 28] on img at bounding box center [1287, 31] width 22 height 22
click at [1221, 120] on p "Logout" at bounding box center [1262, 122] width 94 height 15
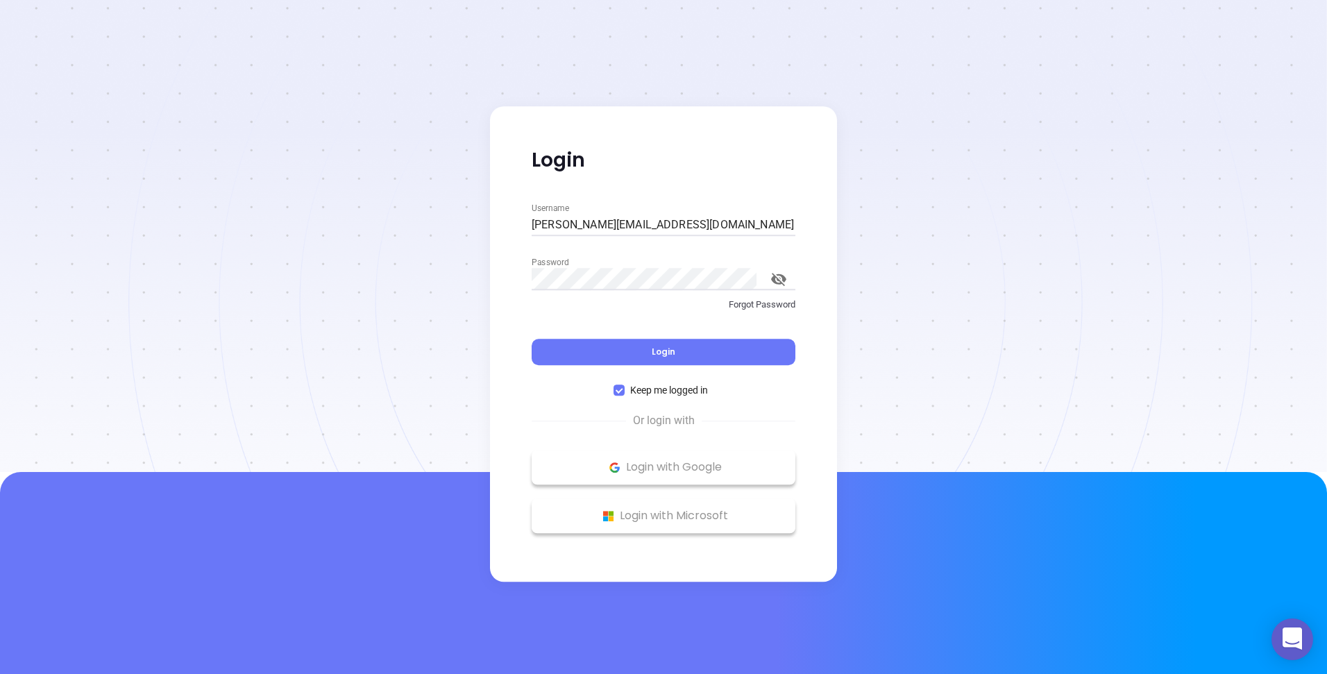
click at [663, 228] on input "[PERSON_NAME][EMAIL_ADDRESS][DOMAIN_NAME]" at bounding box center [664, 225] width 264 height 22
type input "[PERSON_NAME][EMAIL_ADDRESS][PERSON_NAME][DOMAIN_NAME]"
click at [780, 283] on icon "toggle password visibility" at bounding box center [778, 279] width 15 height 13
click at [922, 213] on div at bounding box center [663, 236] width 1327 height 472
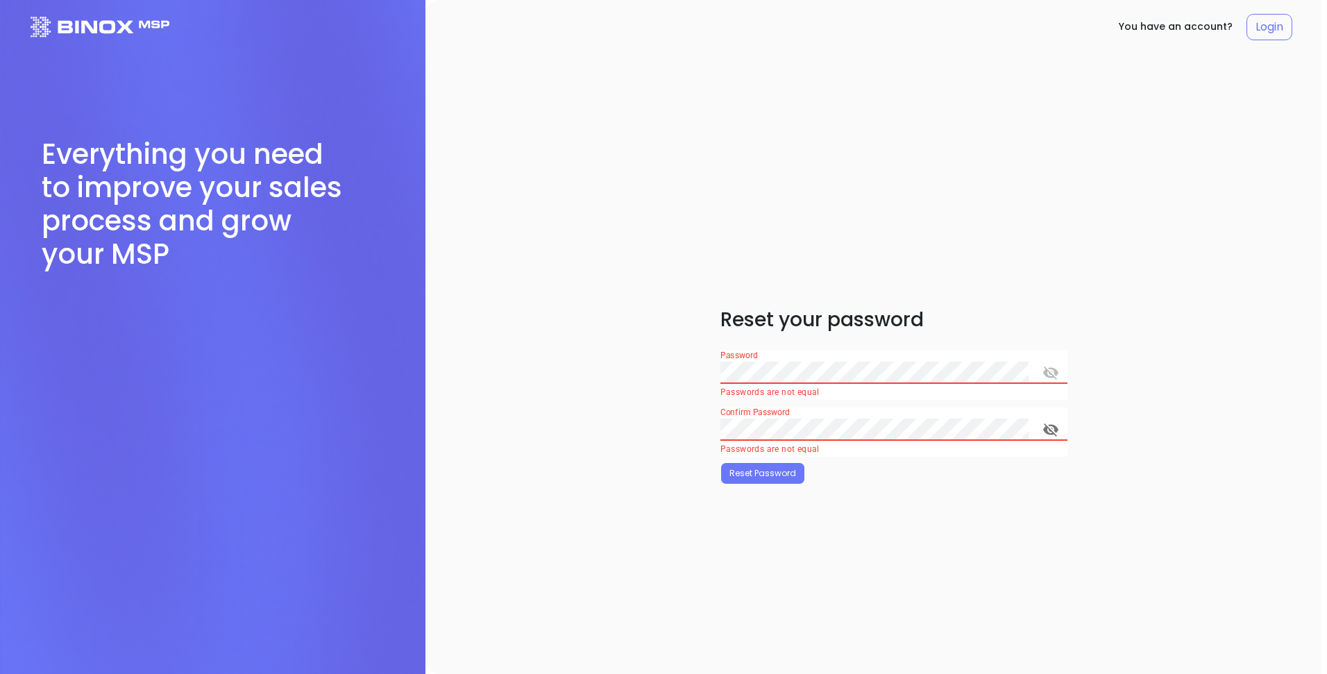
click at [1044, 375] on icon "toggle password visibility" at bounding box center [1050, 372] width 15 height 13
click at [1059, 434] on button "toggle password visibility" at bounding box center [1050, 429] width 33 height 33
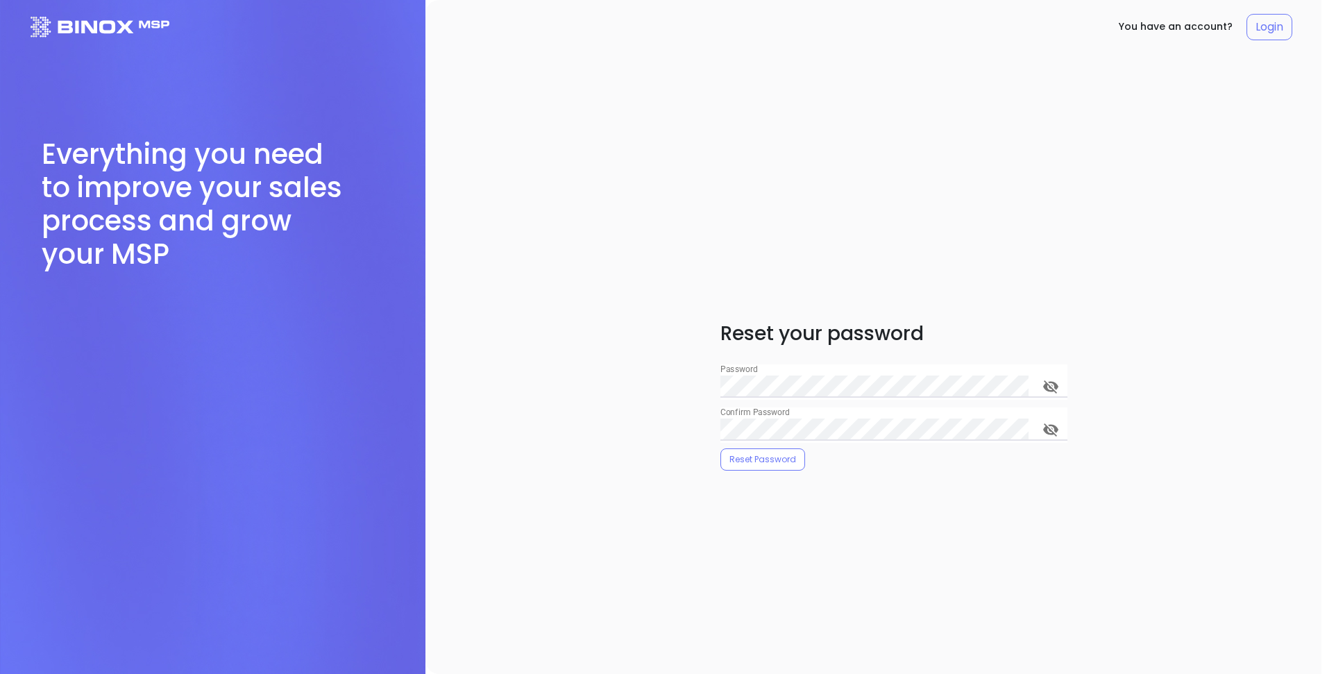
click at [736, 473] on div "Reset your password Password Confirm Password Reset Password" at bounding box center [893, 396] width 347 height 674
click at [755, 451] on button "Reset Password" at bounding box center [762, 459] width 85 height 22
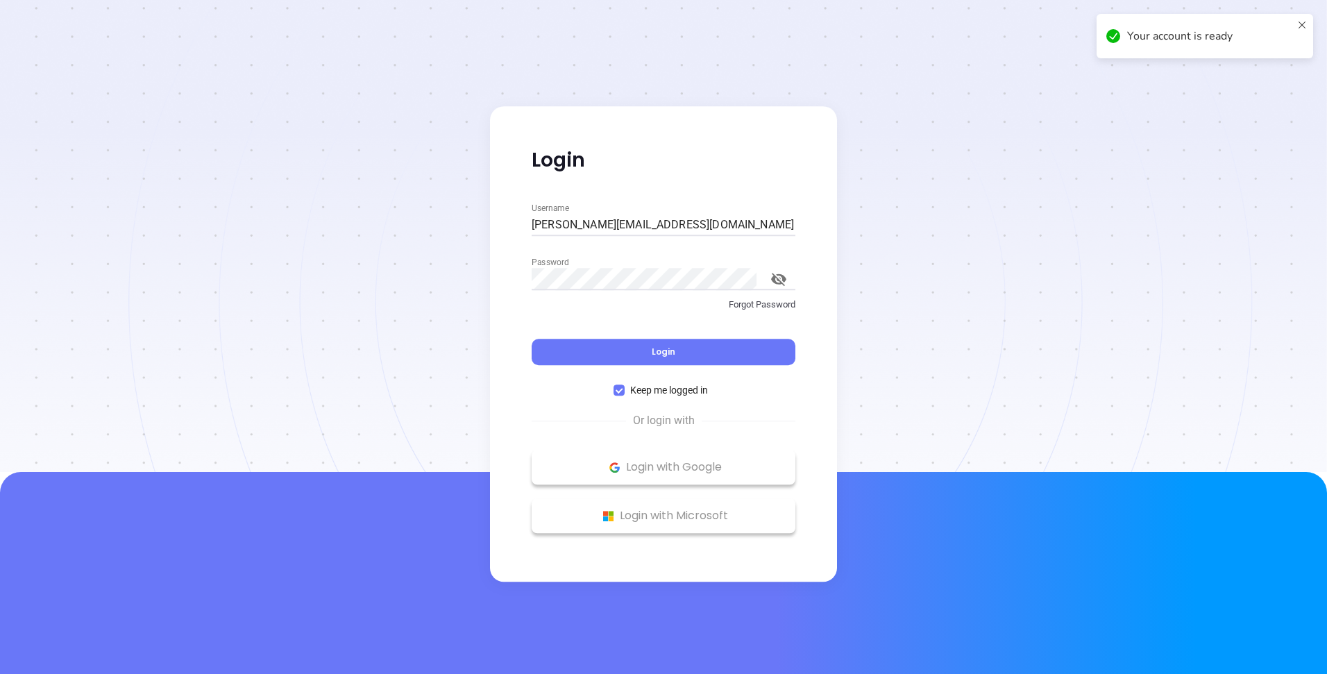
click at [633, 221] on input "[PERSON_NAME][EMAIL_ADDRESS][DOMAIN_NAME]" at bounding box center [664, 225] width 264 height 22
type input "[PERSON_NAME][EMAIL_ADDRESS][PERSON_NAME][DOMAIN_NAME]"
click at [604, 360] on button "Login" at bounding box center [664, 352] width 264 height 26
